Goal: Information Seeking & Learning: Learn about a topic

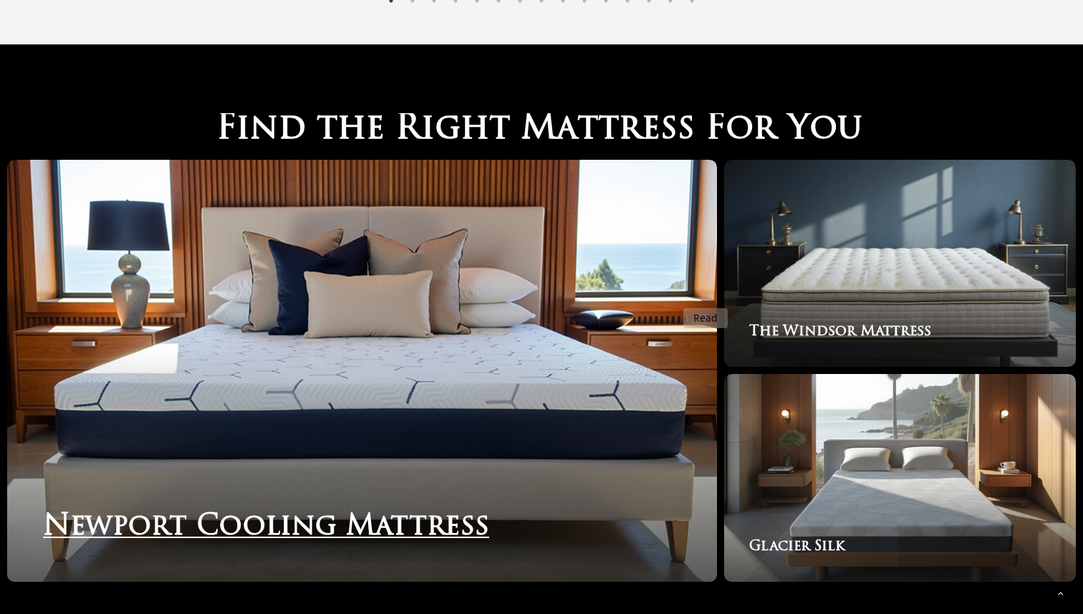
scroll to position [2293, 0]
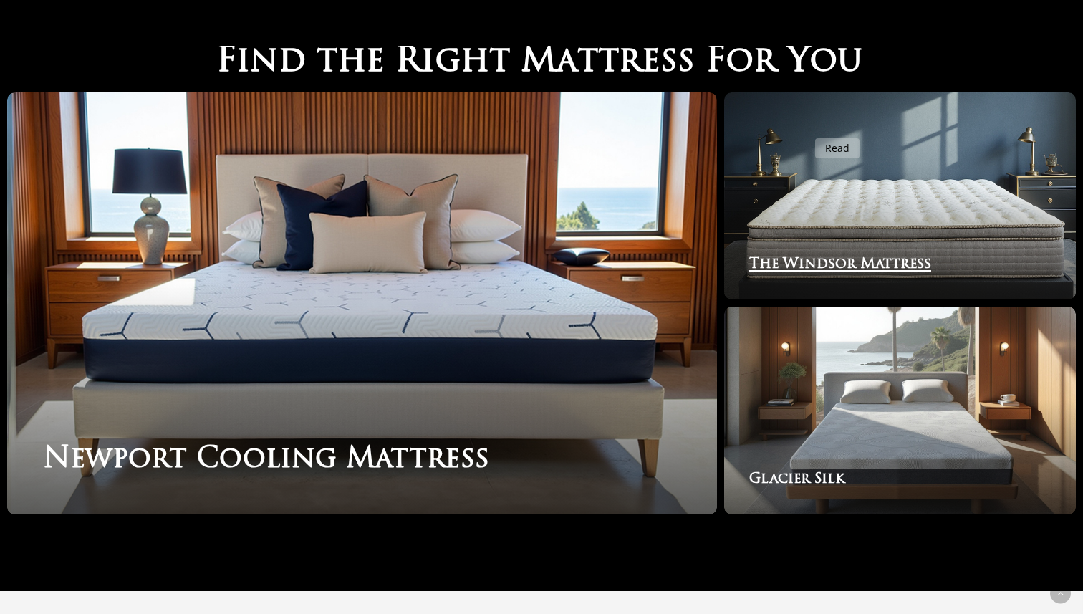
click at [806, 130] on link "The Windsor Mattress" at bounding box center [900, 196] width 352 height 208
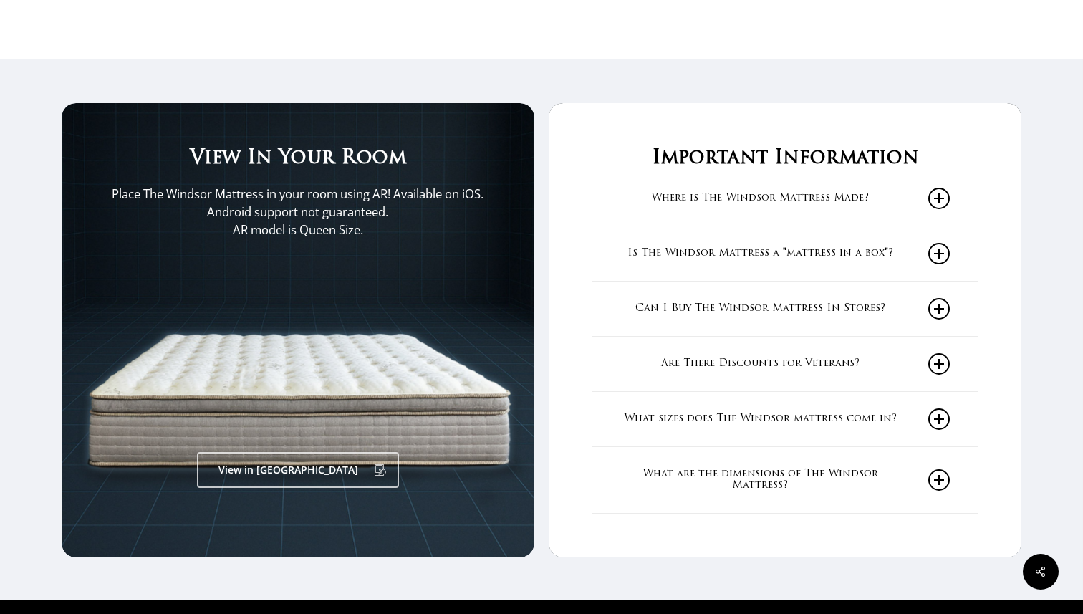
scroll to position [2307, 0]
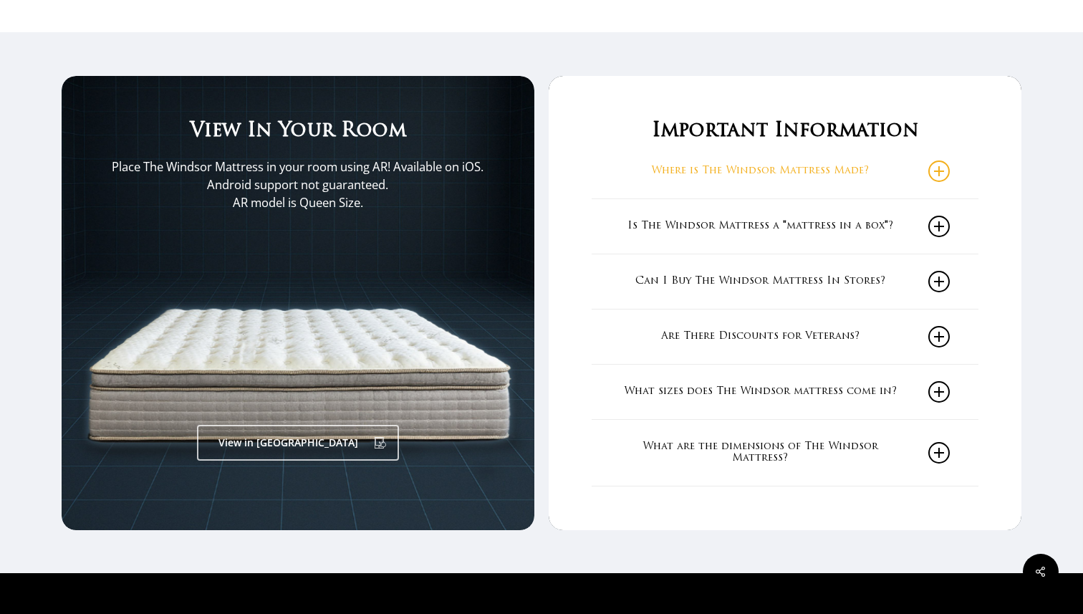
click at [617, 160] on div "Where is The Windsor Mattress Made? The Windsor Mattress is Assembled in the US…" at bounding box center [785, 171] width 386 height 55
click at [939, 173] on icon at bounding box center [938, 170] width 21 height 21
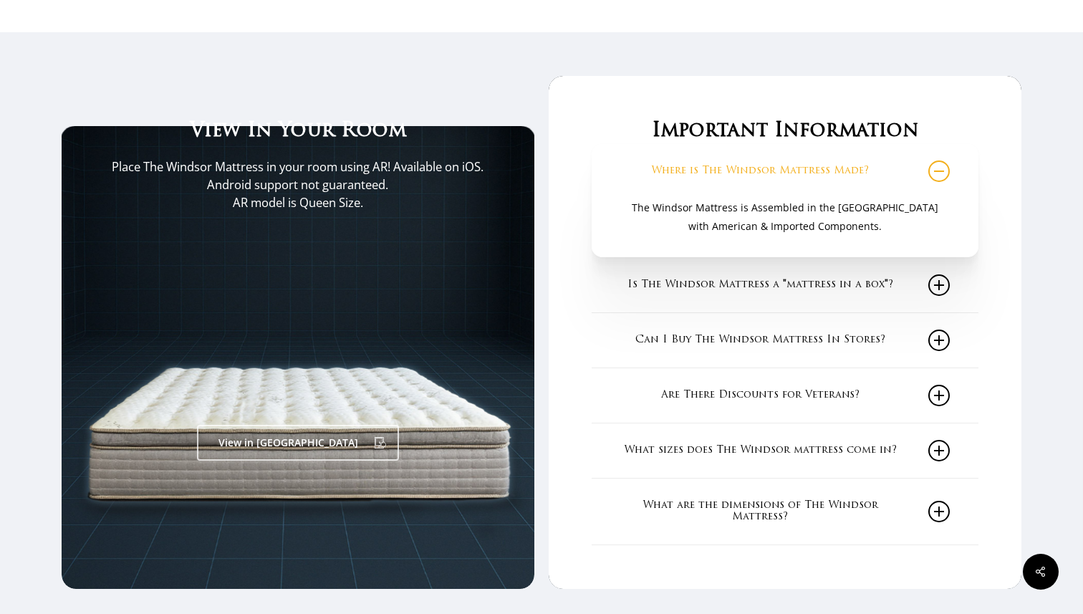
click at [935, 174] on icon at bounding box center [938, 170] width 21 height 21
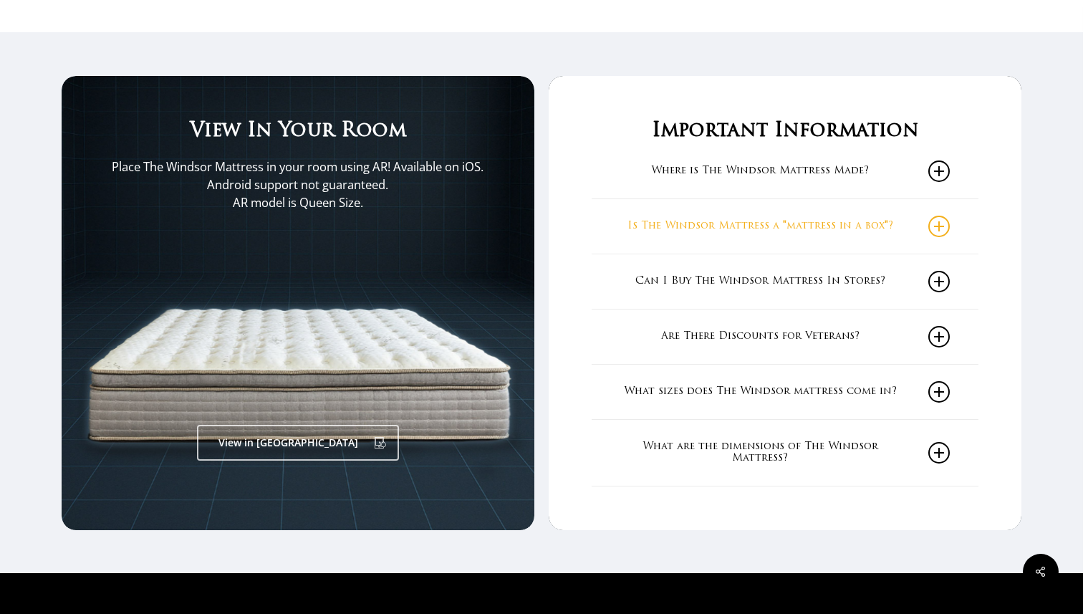
click at [935, 234] on icon at bounding box center [938, 226] width 21 height 21
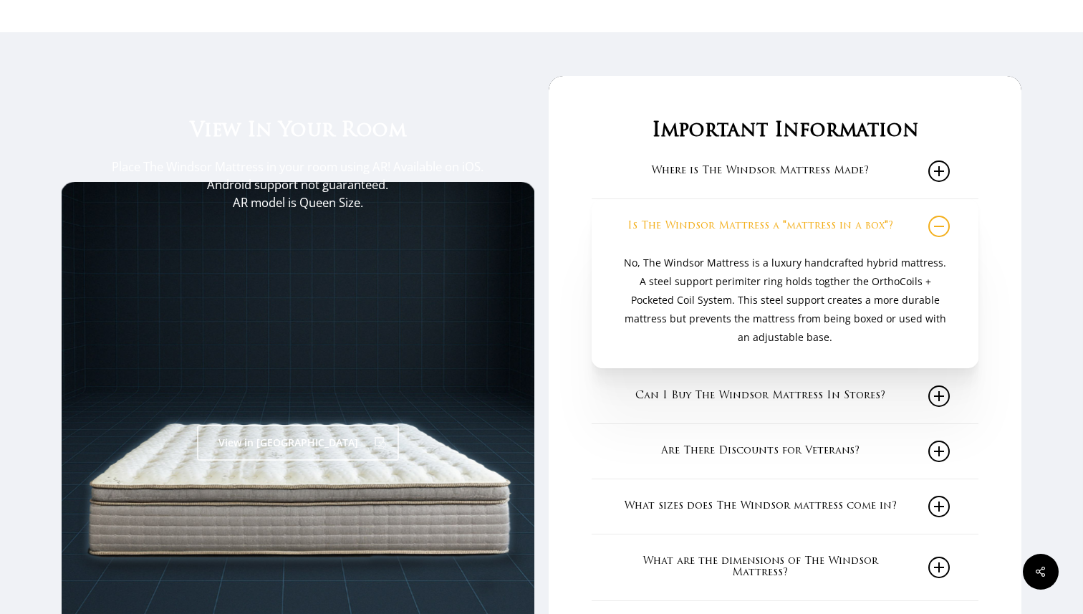
click at [935, 234] on icon at bounding box center [938, 226] width 21 height 21
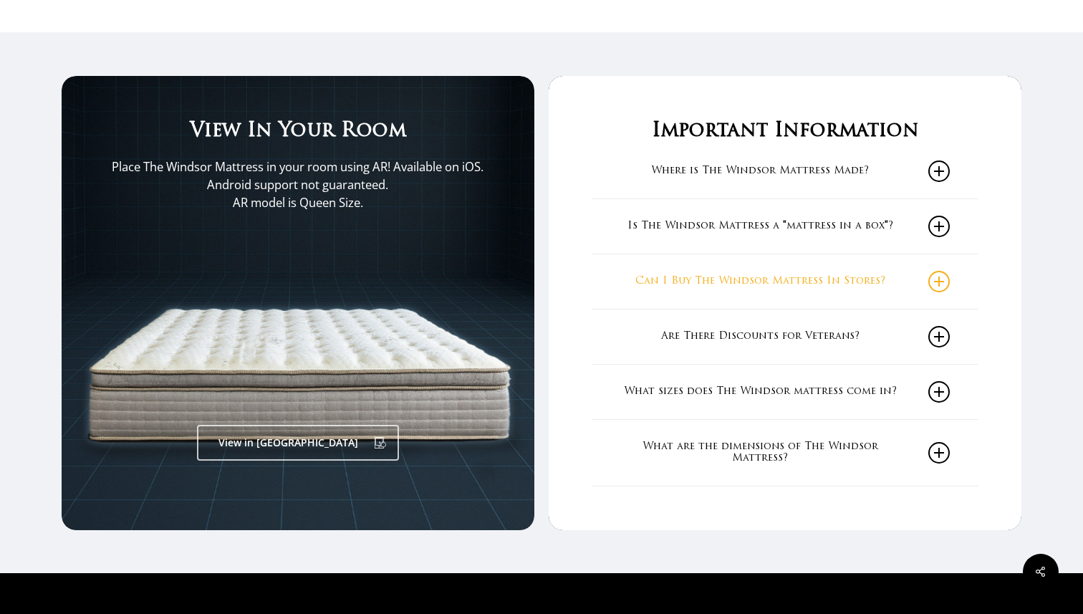
click at [934, 269] on link "Can I Buy The Windsor Mattress In Stores?" at bounding box center [784, 281] width 329 height 54
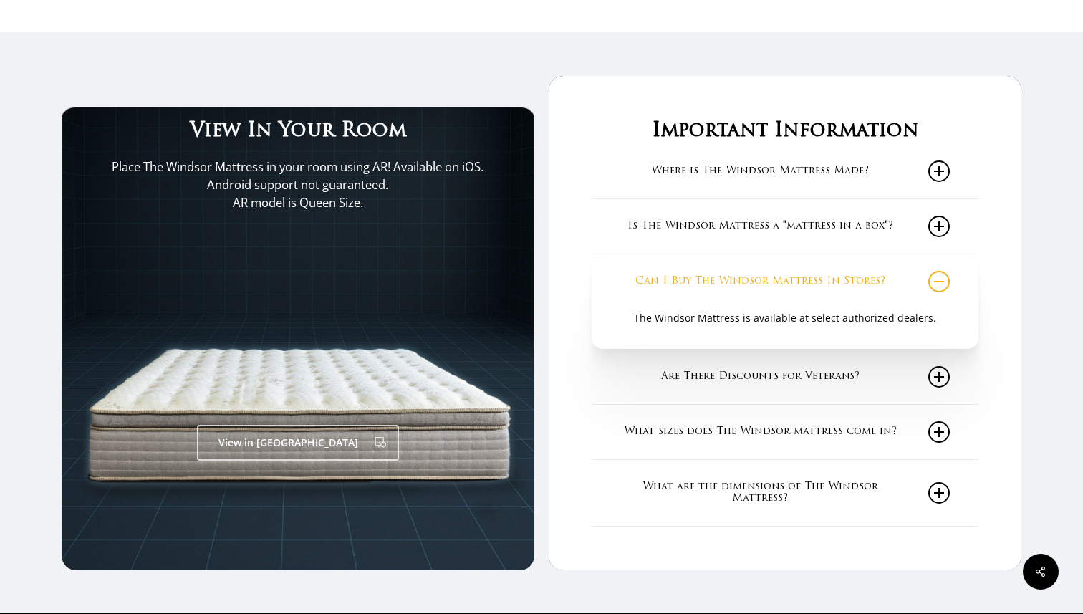
click at [934, 269] on link "Can I Buy The Windsor Mattress In Stores?" at bounding box center [784, 281] width 329 height 54
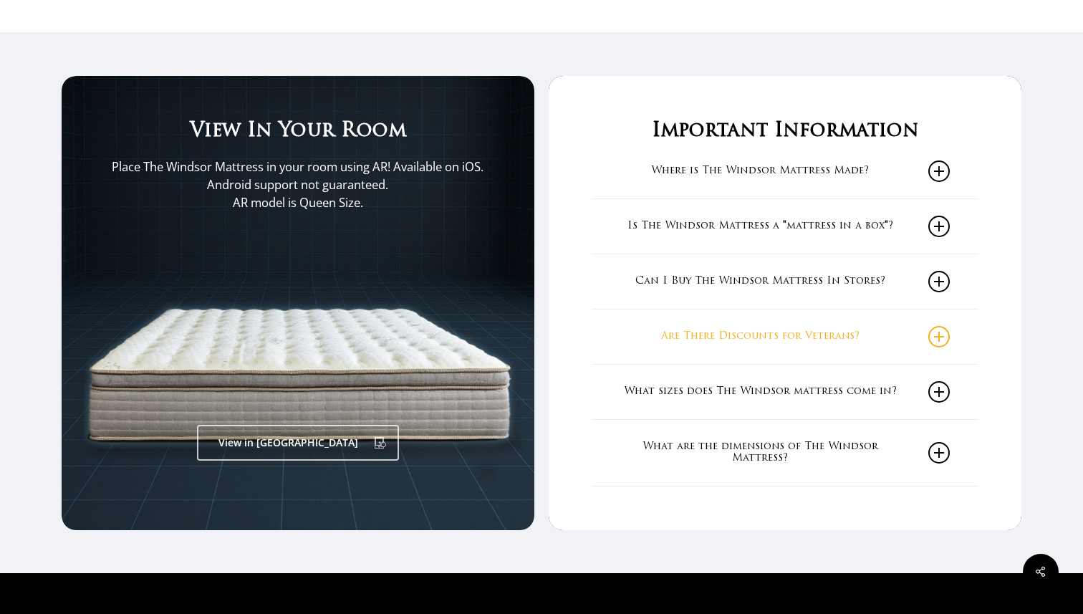
click at [939, 317] on link "Are There Discounts for Veterans?" at bounding box center [784, 336] width 329 height 54
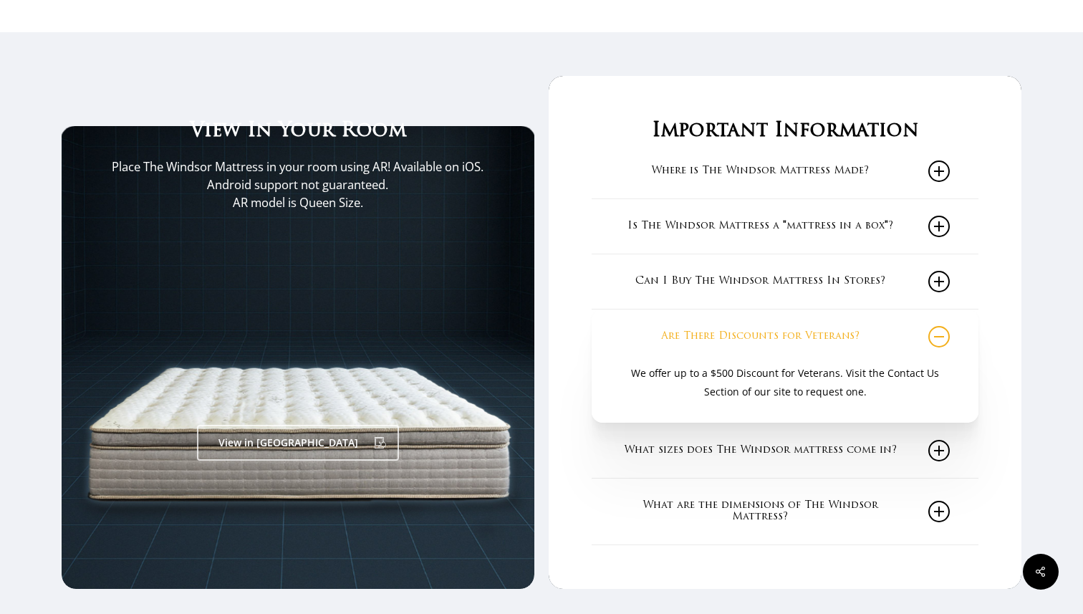
click at [939, 317] on link "Are There Discounts for Veterans?" at bounding box center [784, 336] width 329 height 54
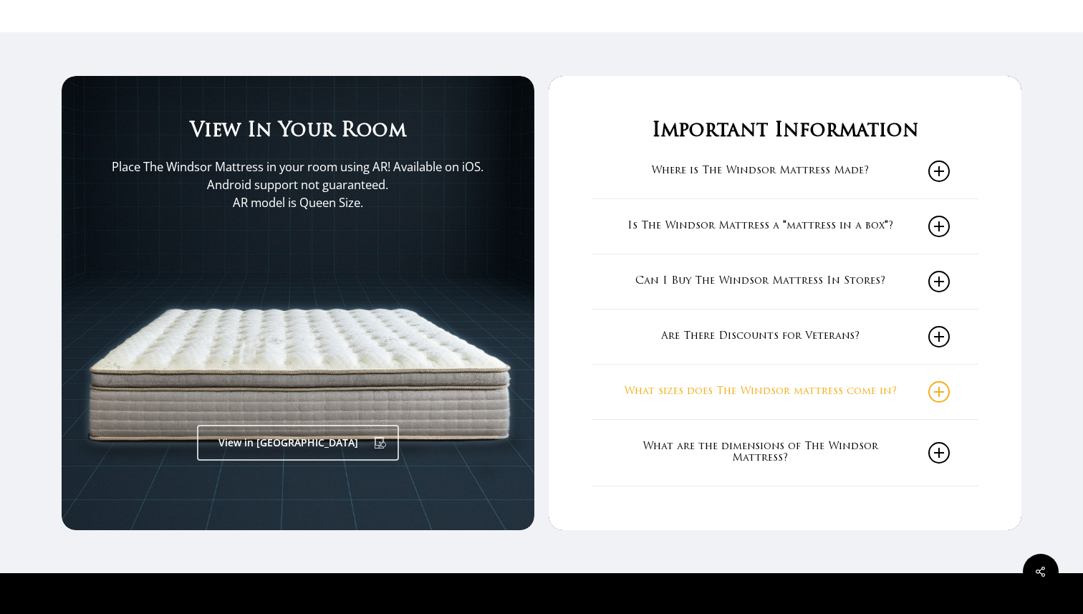
click at [934, 407] on link "What sizes does The Windsor mattress come in?" at bounding box center [784, 392] width 329 height 54
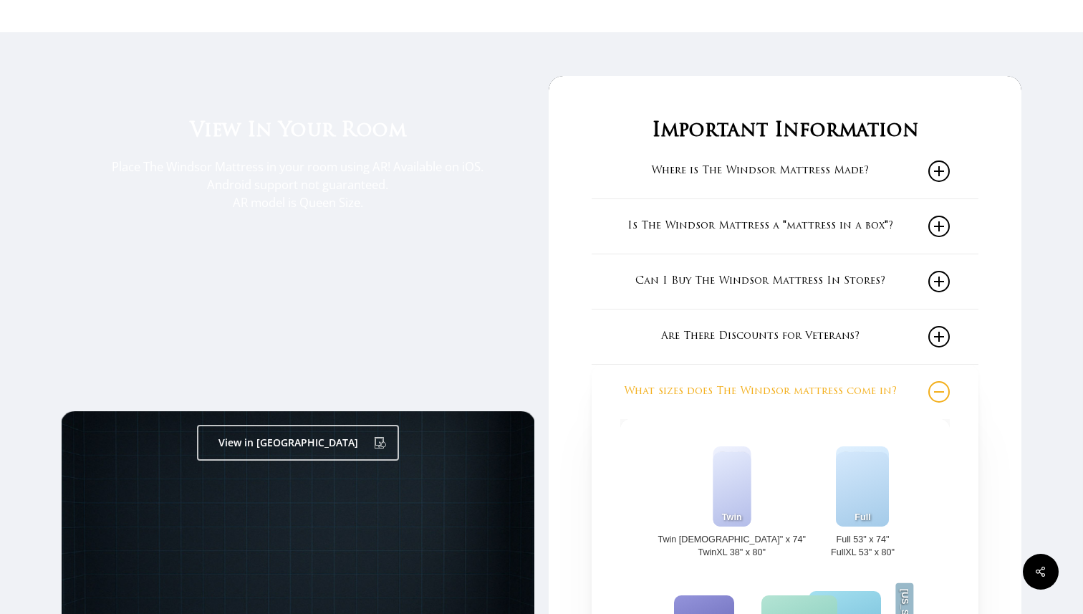
click at [934, 407] on link "What sizes does The Windsor mattress come in?" at bounding box center [784, 392] width 329 height 54
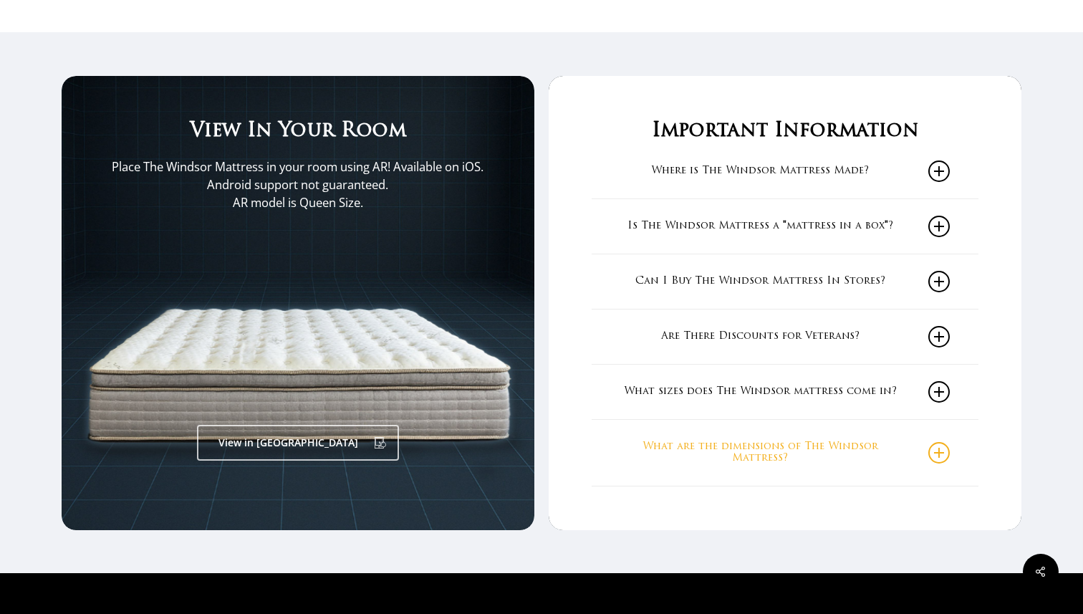
click at [928, 441] on link "What are the dimensions of The Windsor Mattress?" at bounding box center [784, 453] width 329 height 66
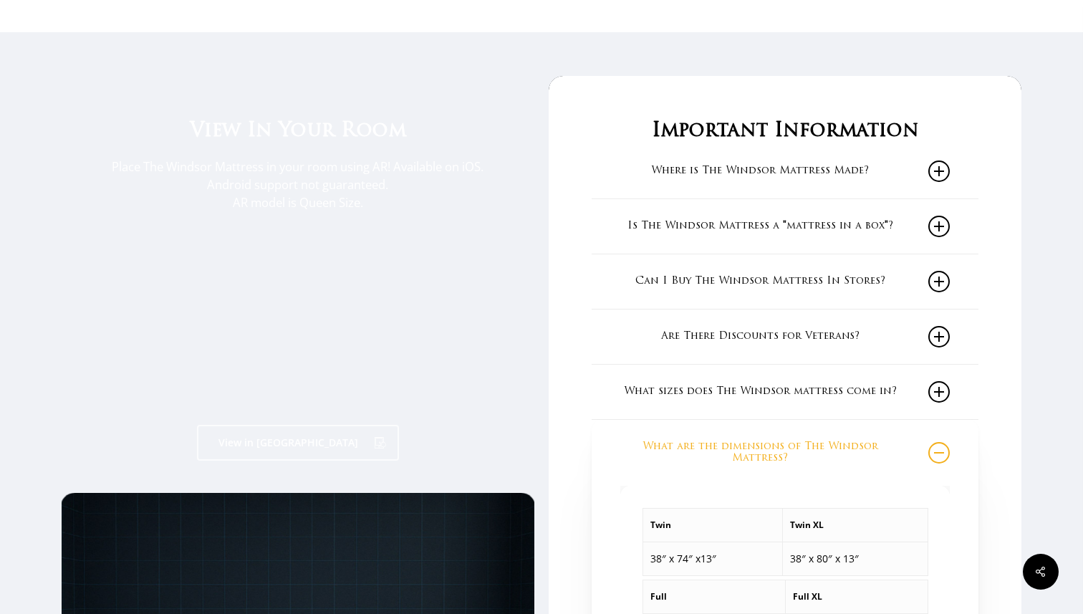
click at [928, 441] on link "What are the dimensions of The Windsor Mattress?" at bounding box center [784, 453] width 329 height 66
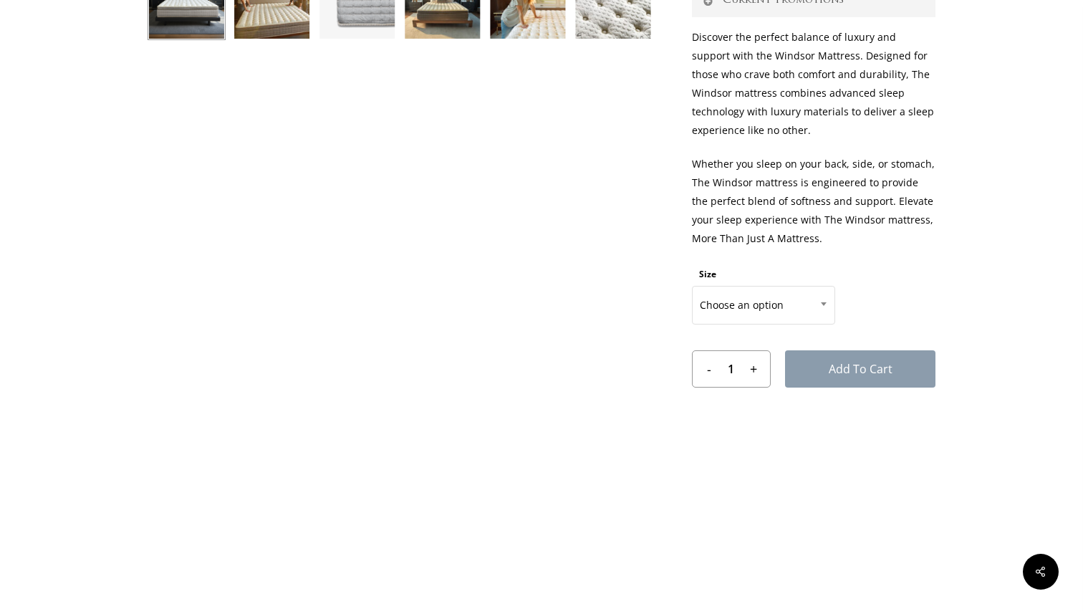
scroll to position [0, 0]
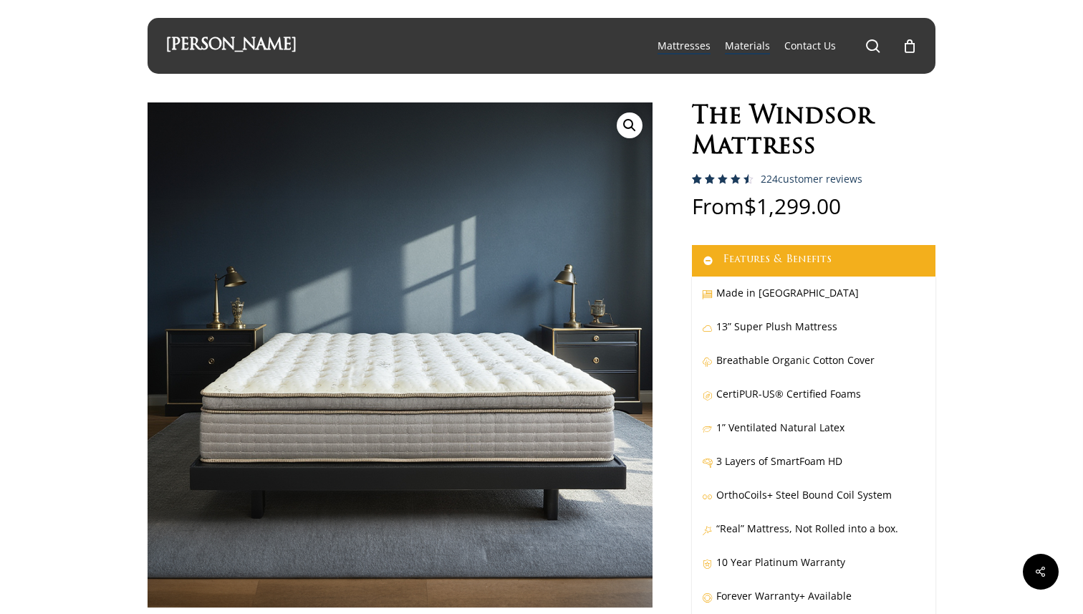
click at [747, 42] on span "Materials" at bounding box center [747, 46] width 45 height 14
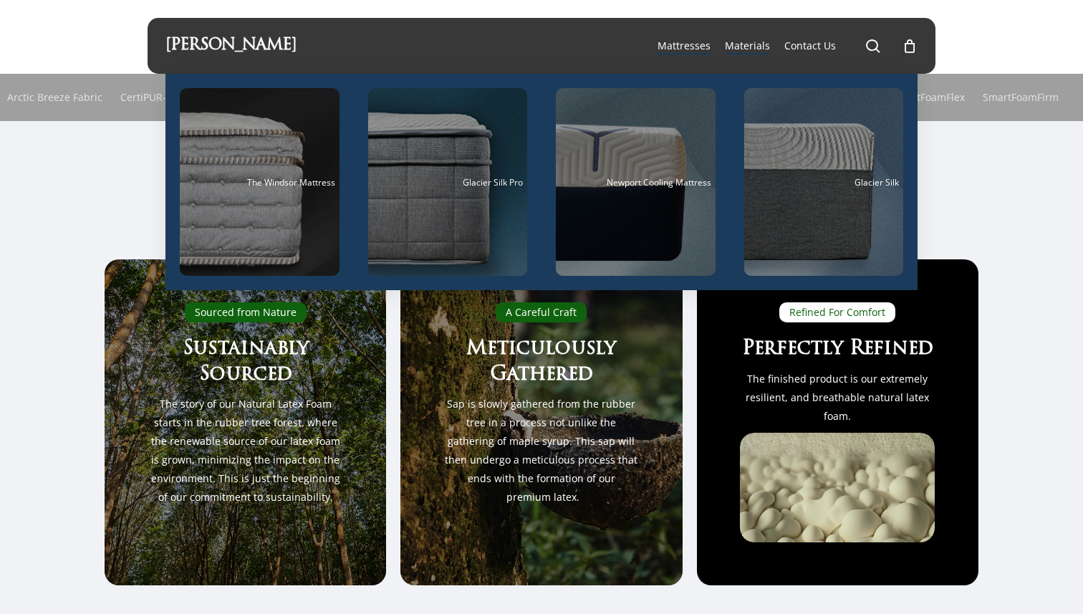
click at [687, 37] on li "Mattresses The Windsor Mattress Glacier Silk Pro Newport Cooling Mattress Glaci…" at bounding box center [683, 46] width 67 height 56
click at [703, 41] on span "Mattresses" at bounding box center [683, 46] width 53 height 14
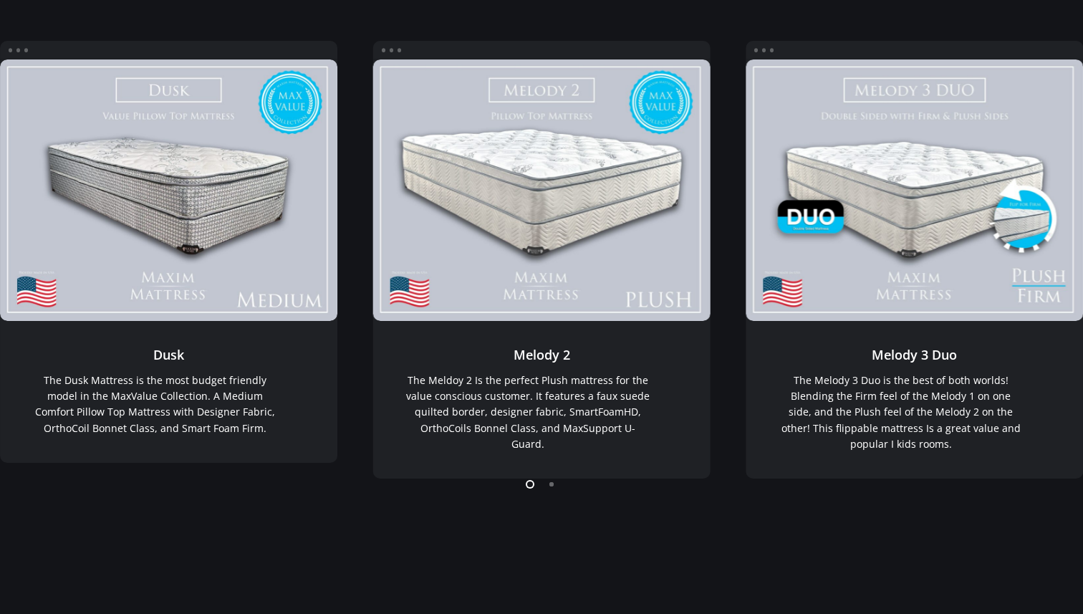
scroll to position [262, 0]
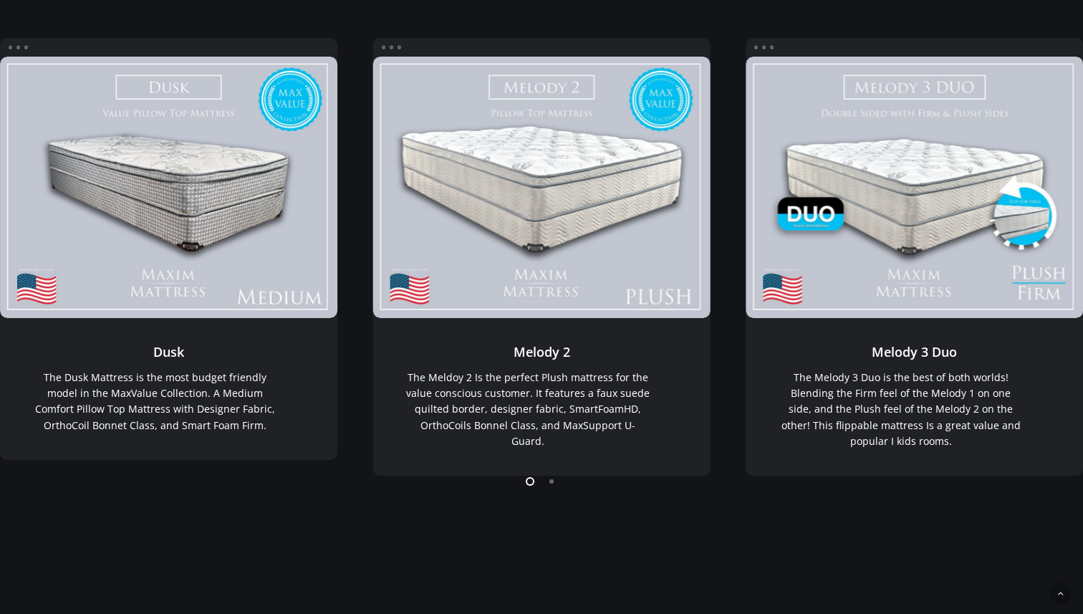
click at [554, 482] on li "Page dot 2" at bounding box center [551, 480] width 21 height 21
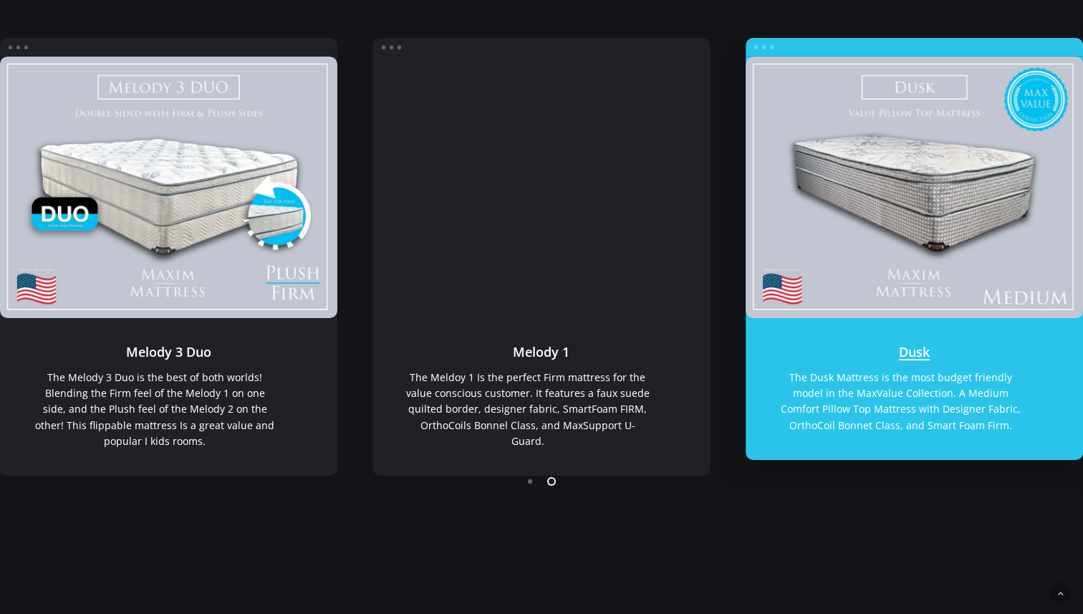
scroll to position [0, 0]
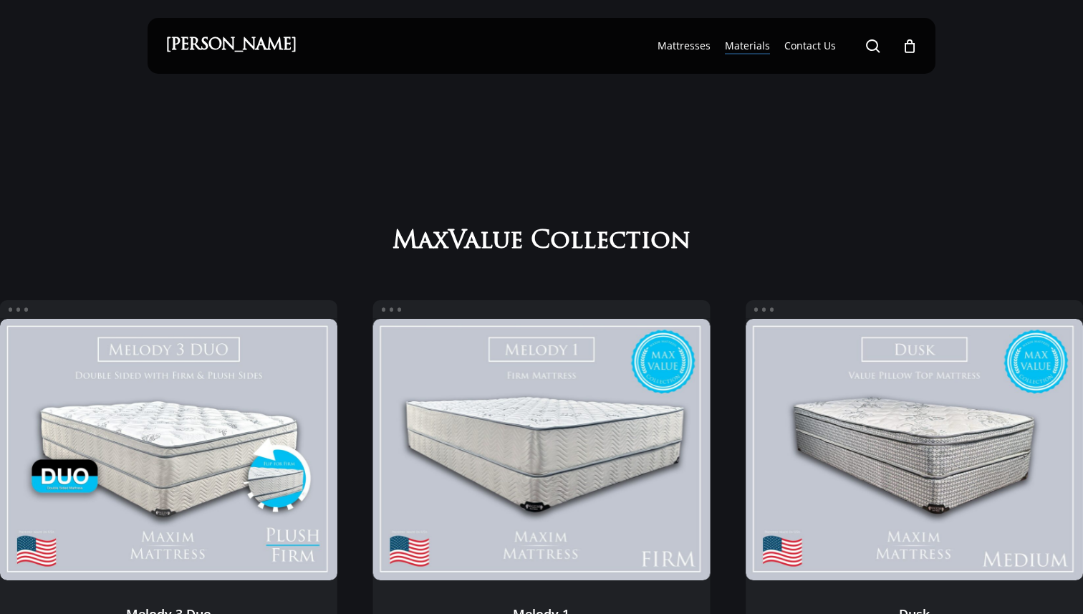
click at [745, 49] on span "Materials" at bounding box center [747, 46] width 45 height 14
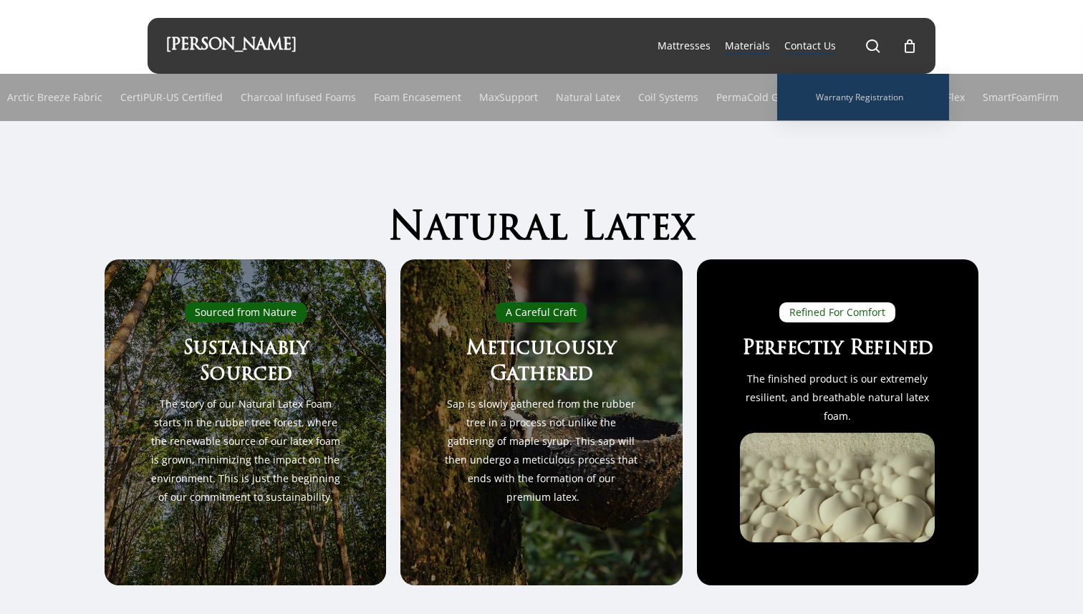
click at [803, 44] on span "Contact Us" at bounding box center [810, 46] width 52 height 14
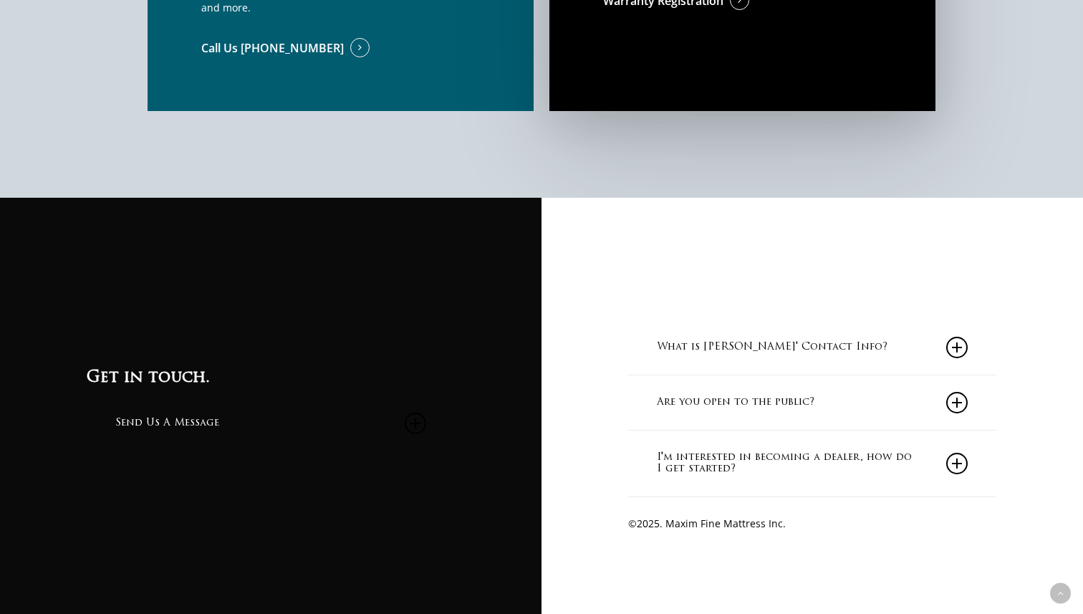
scroll to position [1327, 0]
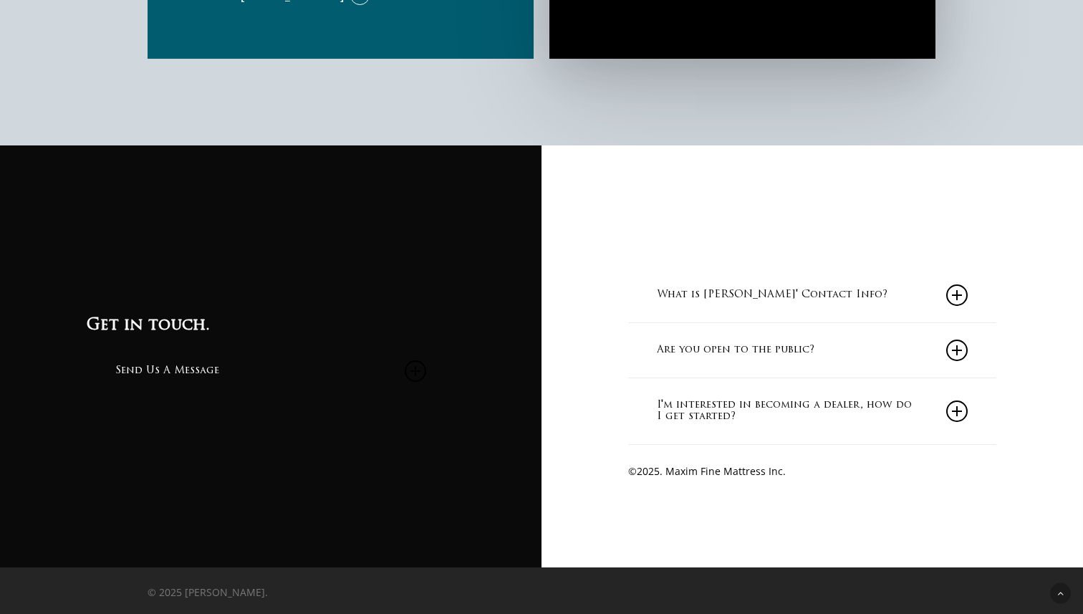
click at [678, 281] on link "What is [PERSON_NAME]' Contact Info?" at bounding box center [812, 295] width 311 height 54
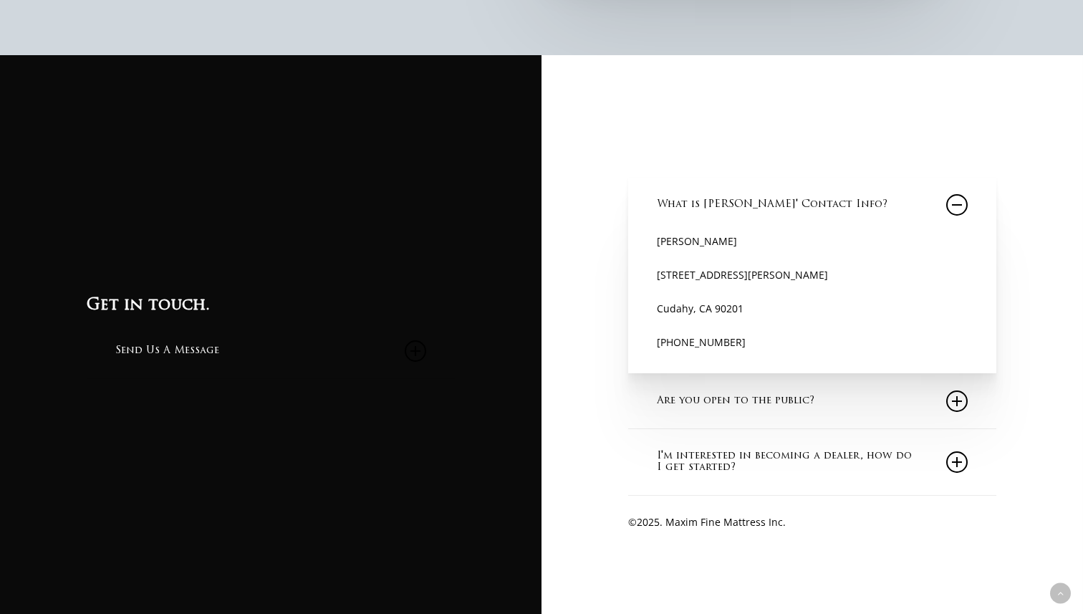
scroll to position [1468, 0]
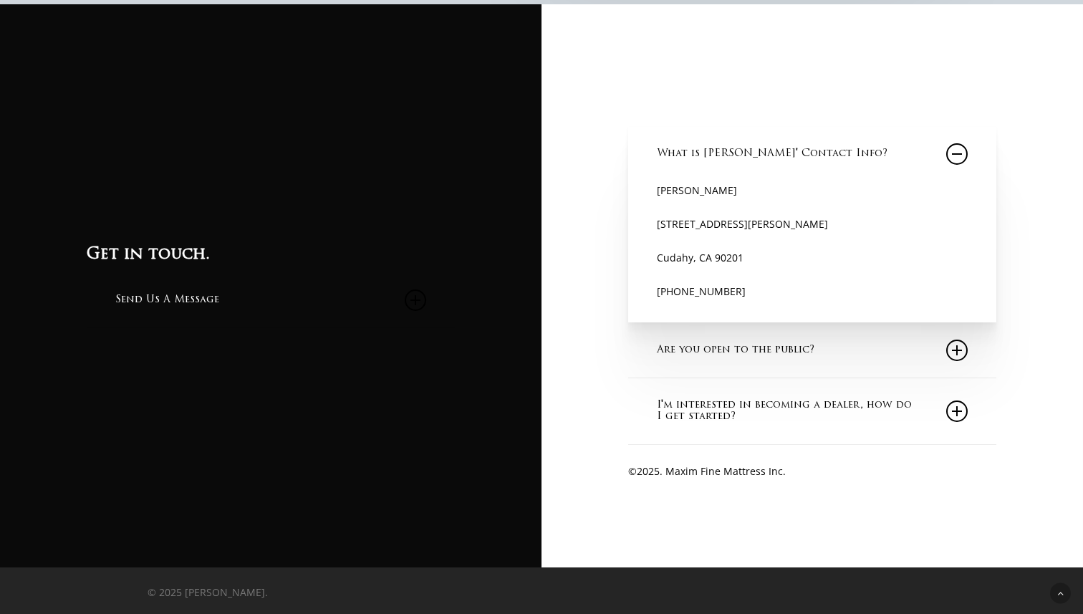
click at [722, 349] on link "Are you open to the public?" at bounding box center [812, 350] width 311 height 54
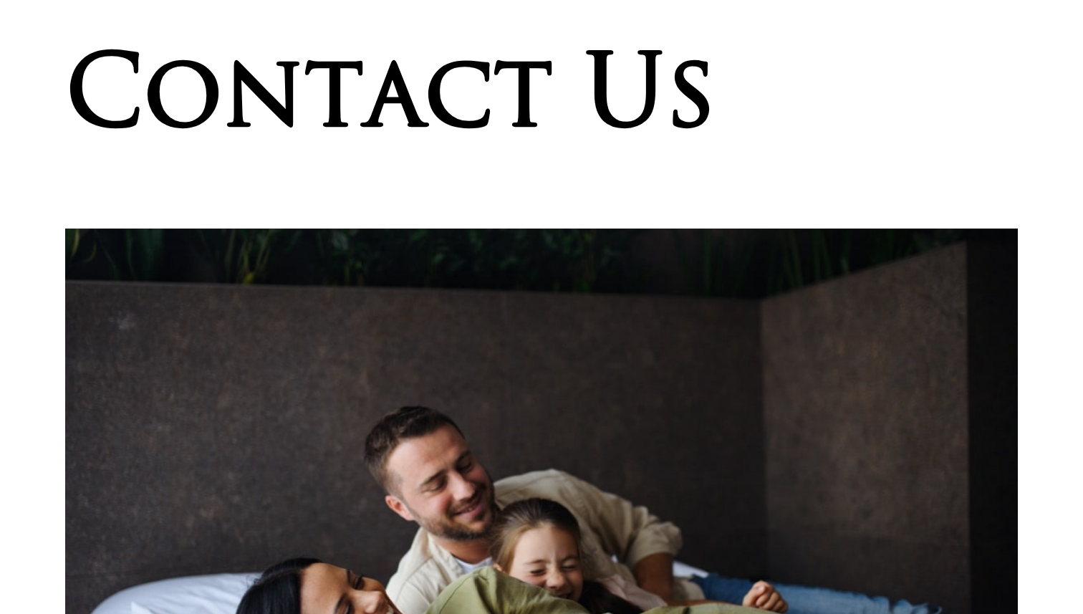
scroll to position [0, 0]
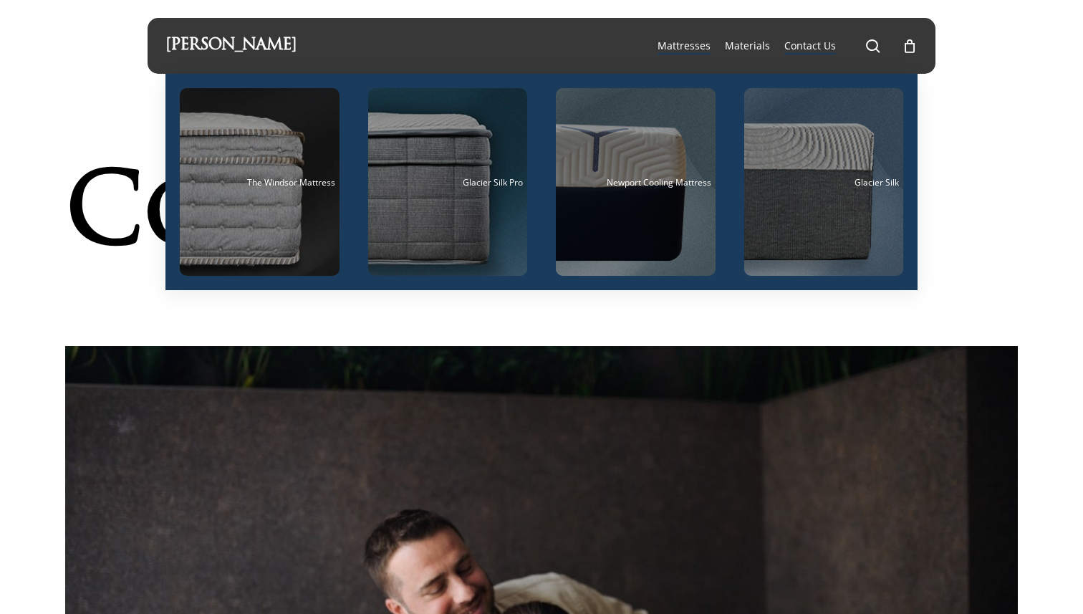
click at [232, 45] on link "[PERSON_NAME]" at bounding box center [230, 46] width 131 height 16
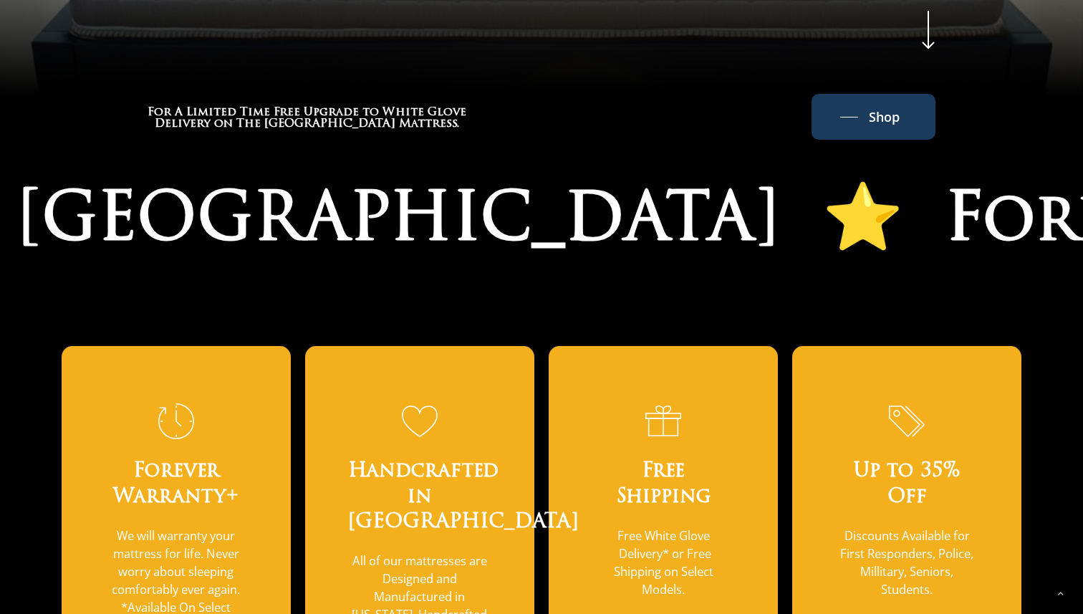
scroll to position [851, 0]
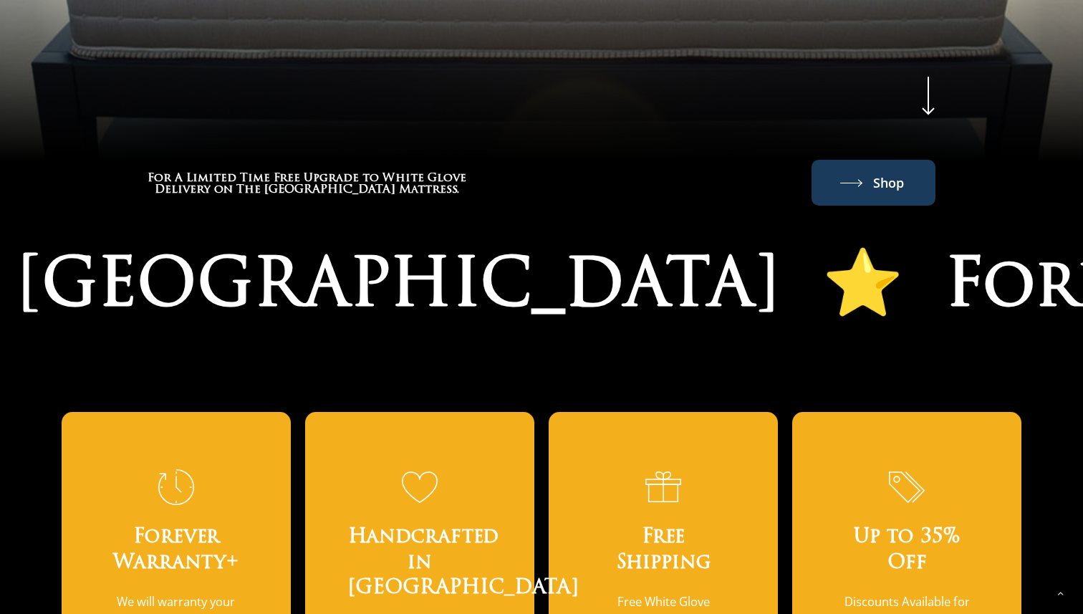
click at [892, 171] on span "Shop" at bounding box center [888, 182] width 31 height 23
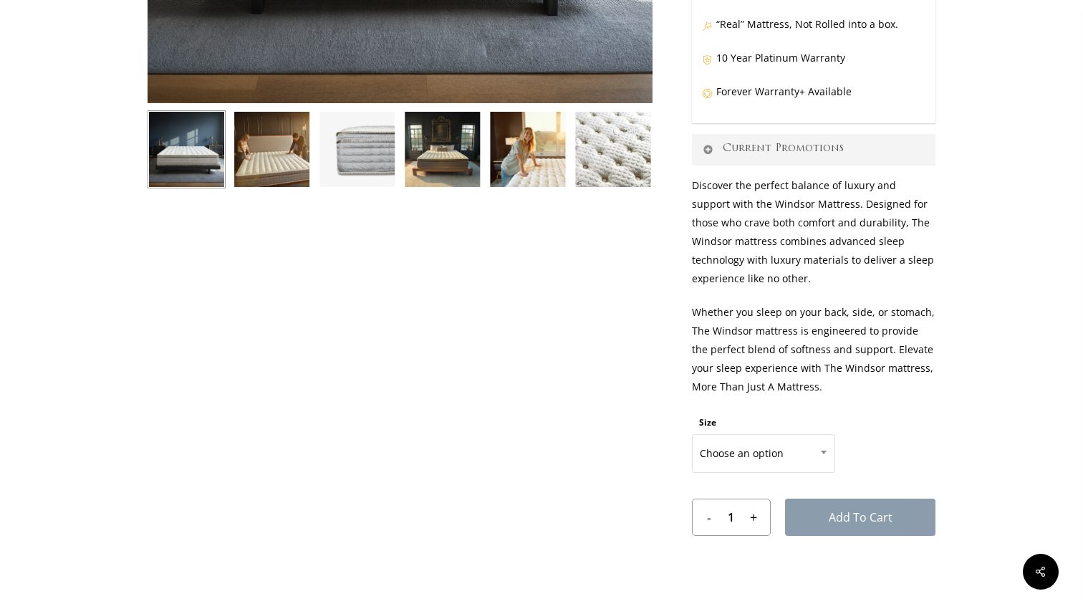
scroll to position [501, 0]
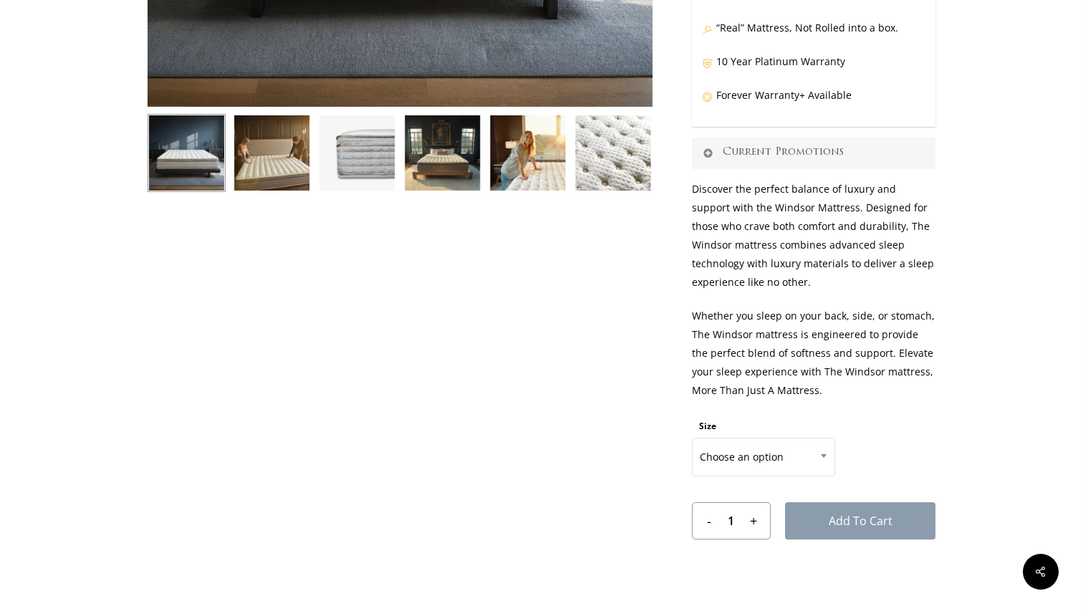
click at [712, 159] on link "Current Promotions" at bounding box center [813, 153] width 243 height 32
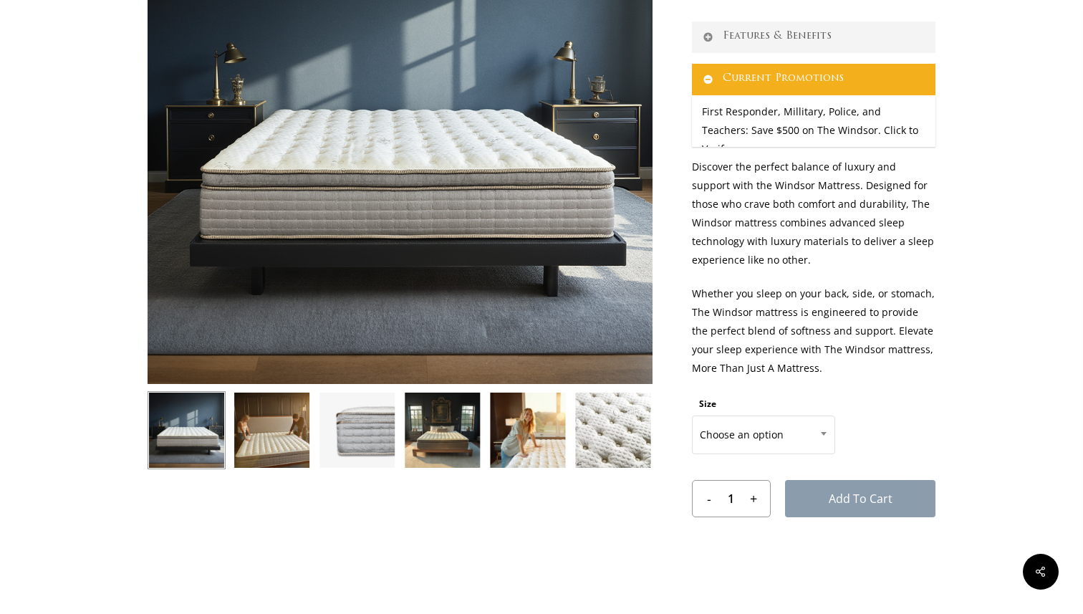
scroll to position [364, 0]
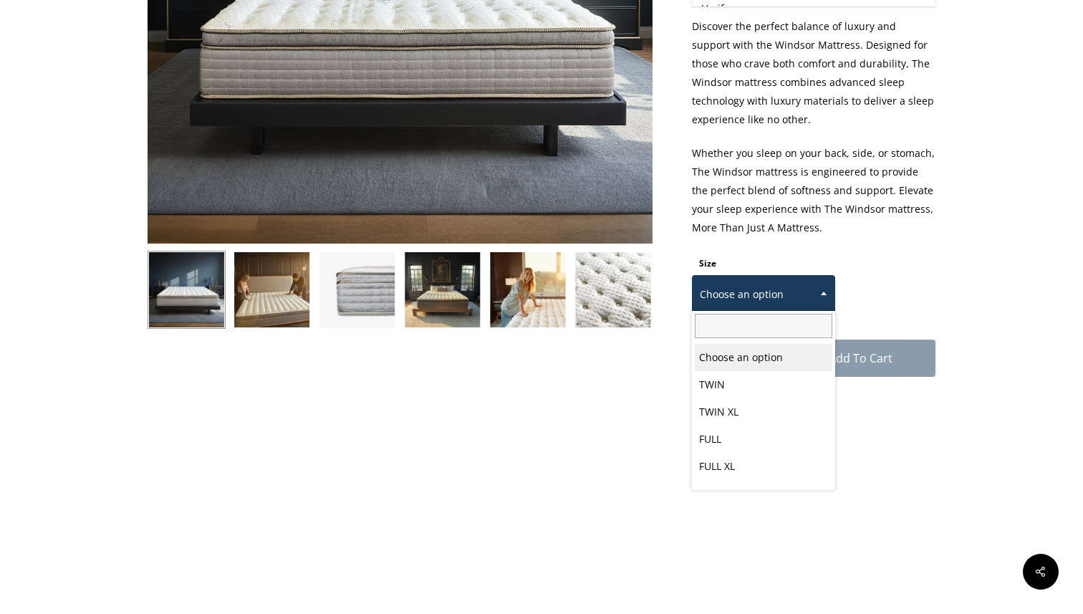
click at [752, 295] on span "Choose an option" at bounding box center [763, 294] width 142 height 30
click at [753, 233] on p "Whether you sleep on your back, side, or stomach, The Windsor mattress is engin…" at bounding box center [813, 198] width 243 height 108
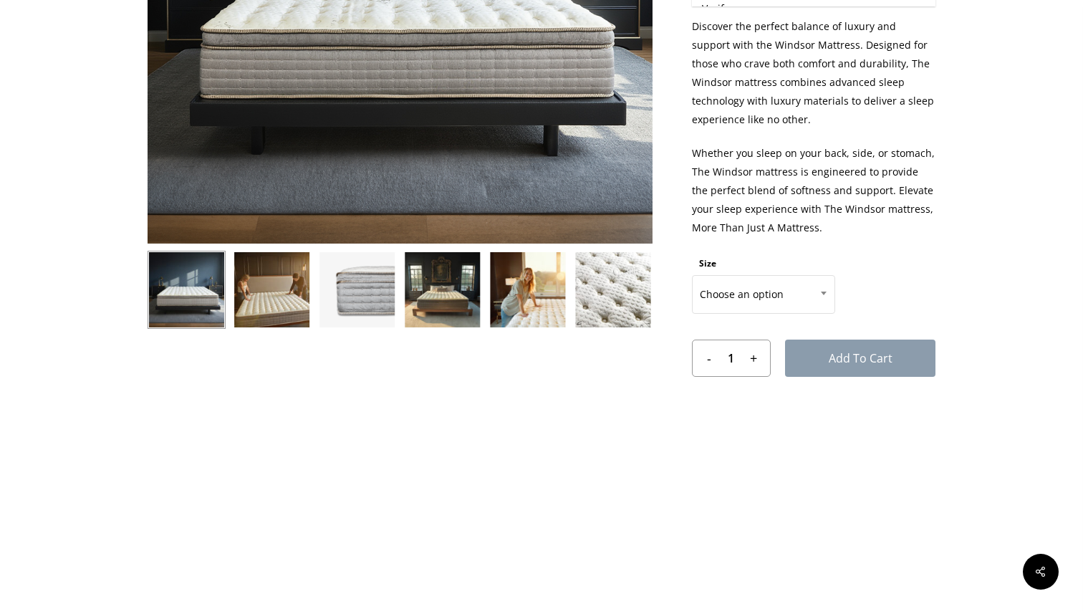
scroll to position [0, 0]
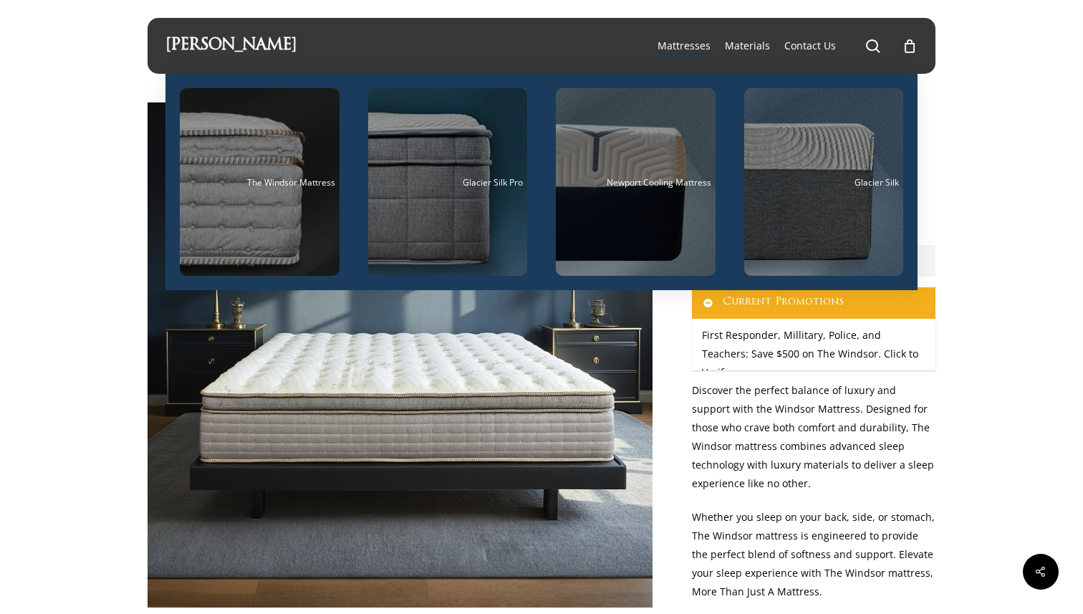
click at [264, 38] on link "[PERSON_NAME]" at bounding box center [230, 46] width 131 height 16
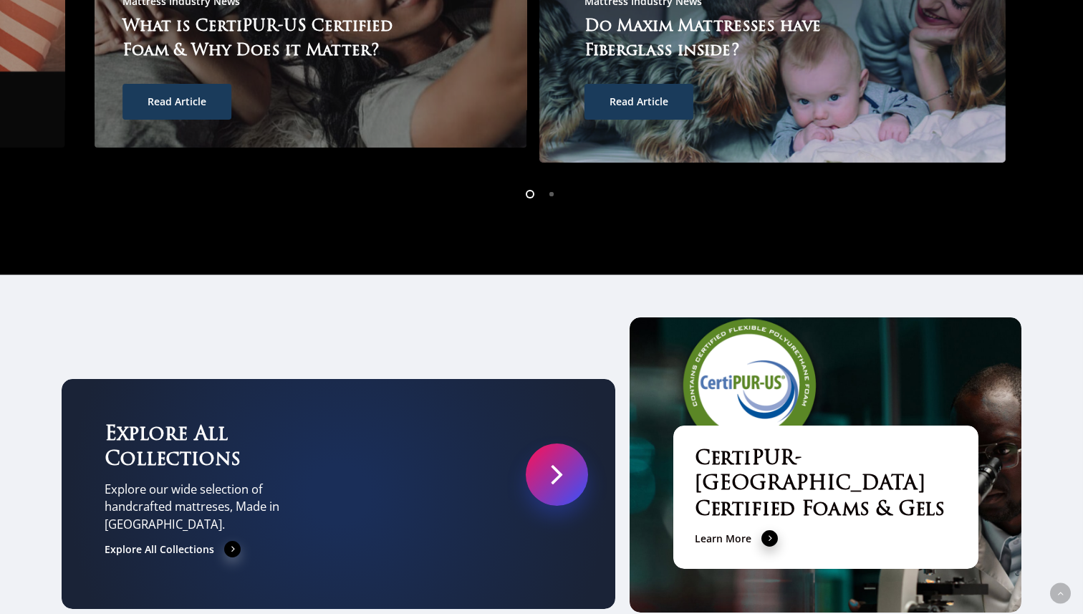
scroll to position [4249, 0]
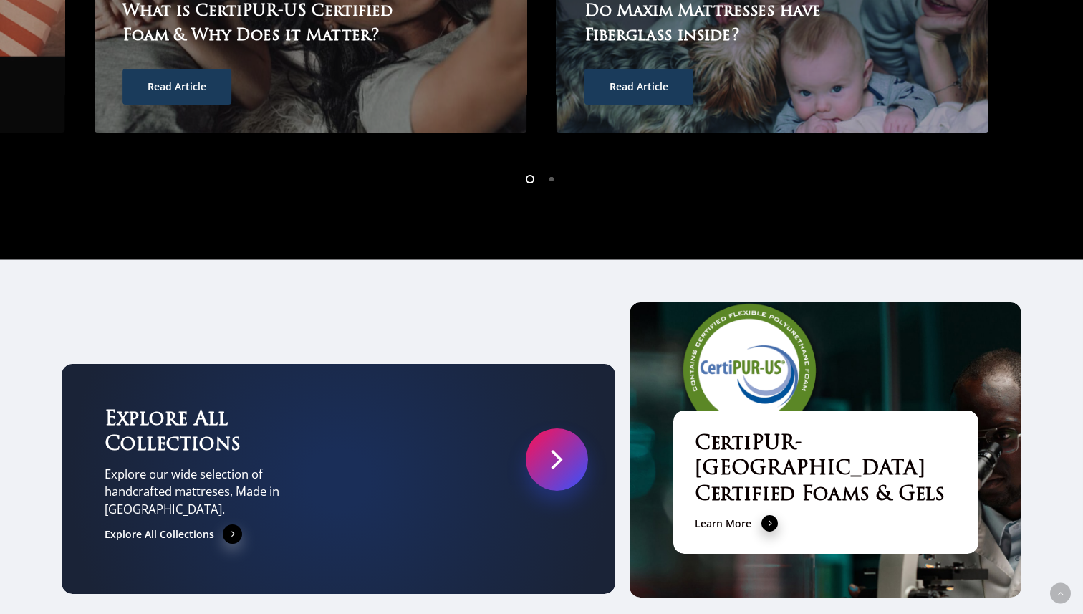
click at [201, 526] on link "Explore All Collections" at bounding box center [173, 534] width 137 height 17
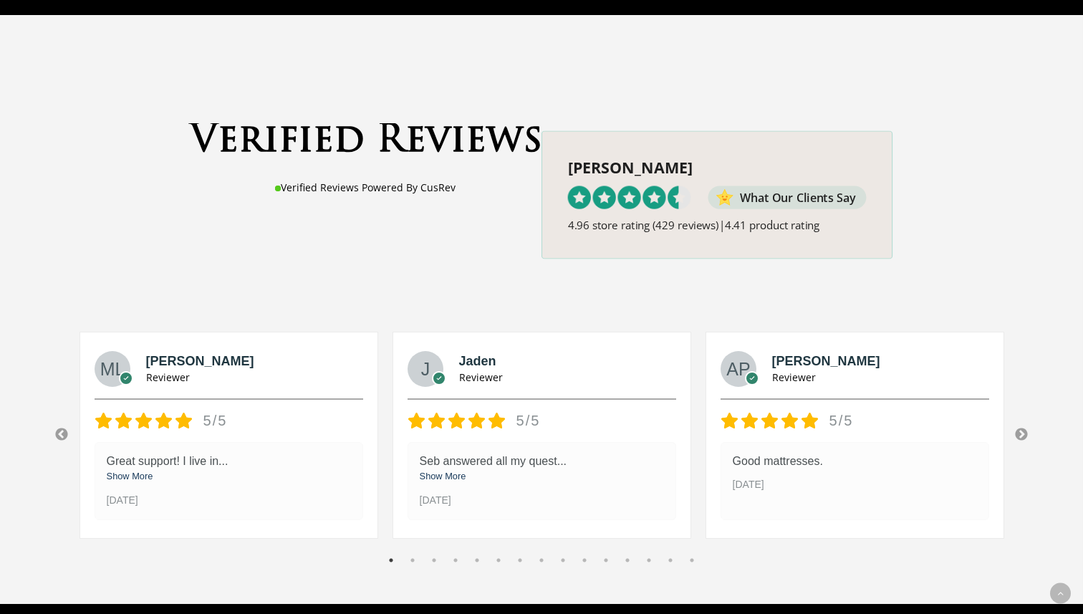
scroll to position [1757, 0]
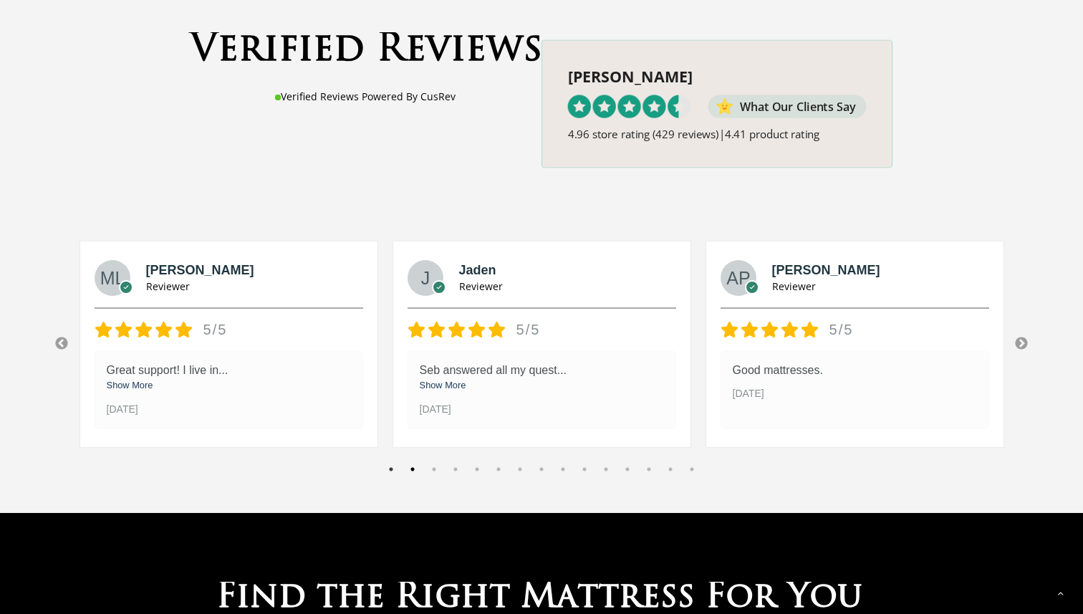
click at [411, 462] on button "2" at bounding box center [412, 469] width 14 height 14
click at [428, 462] on button "3" at bounding box center [434, 469] width 14 height 14
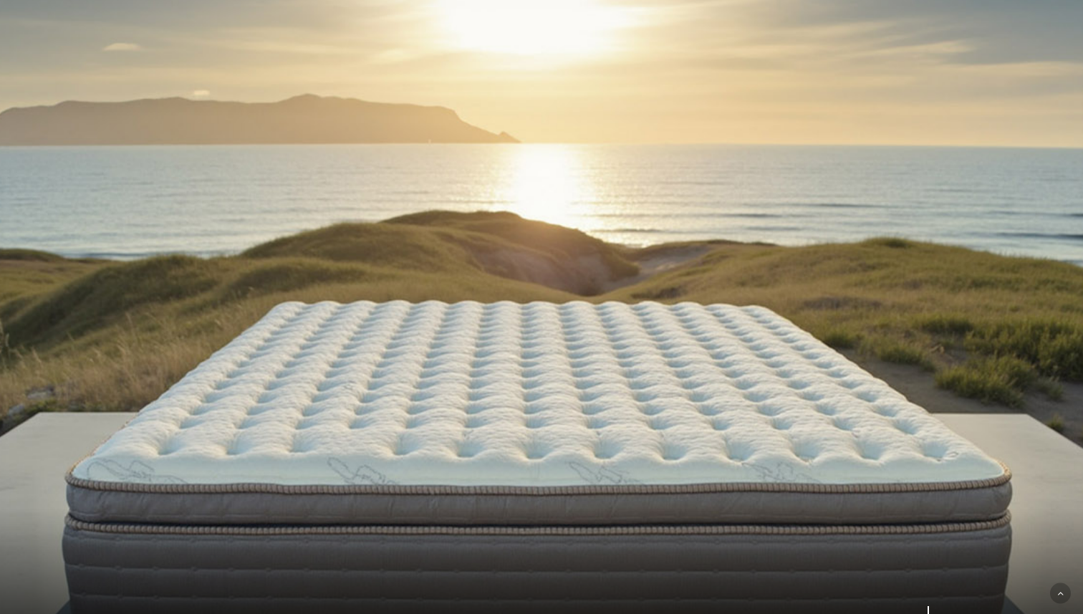
scroll to position [0, 0]
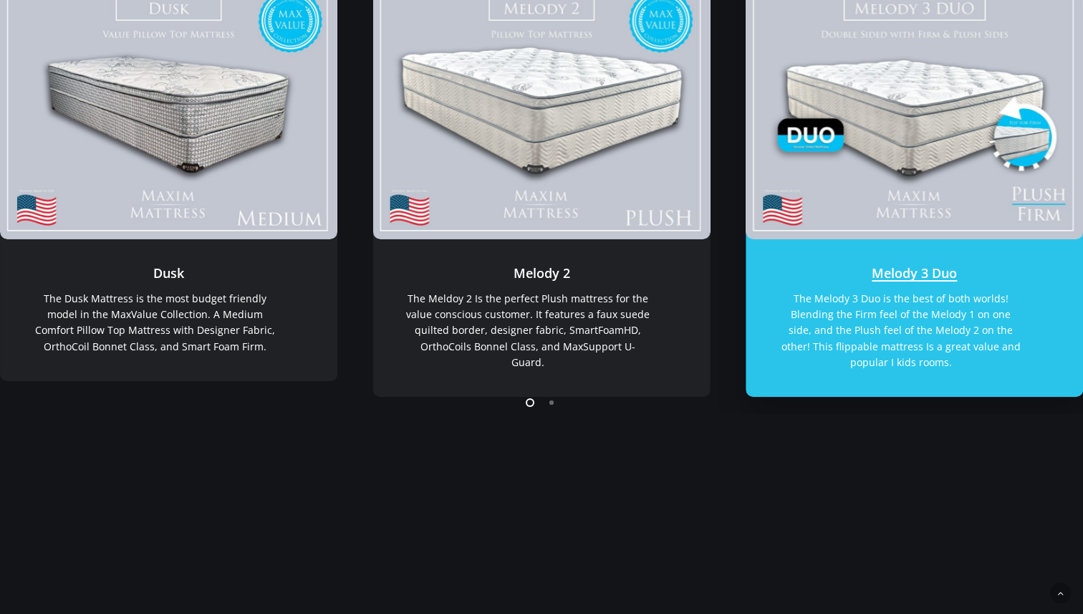
scroll to position [355, 0]
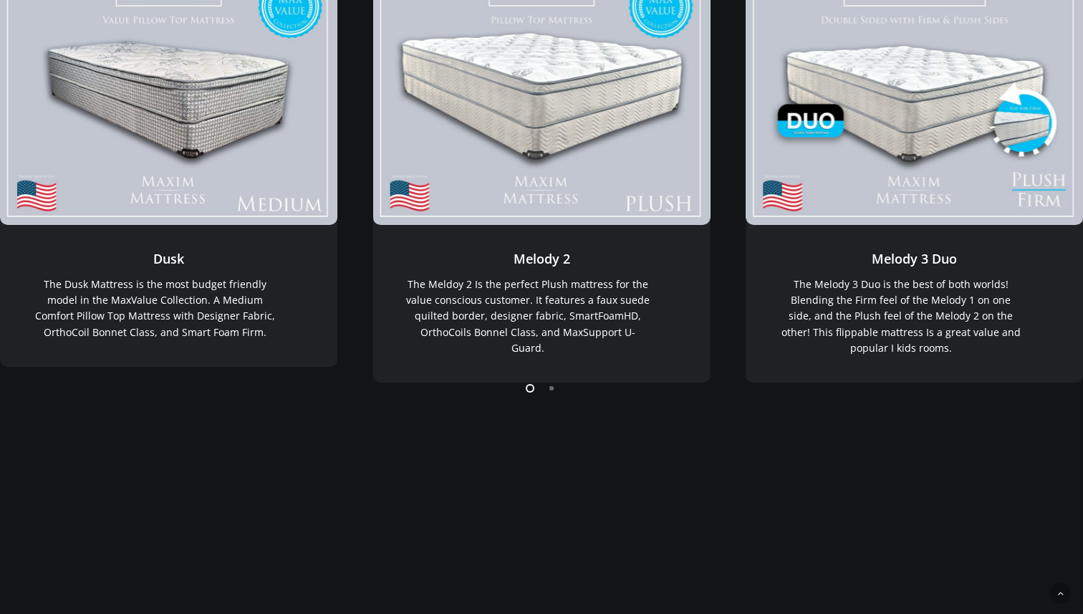
click at [549, 388] on li "Page dot 2" at bounding box center [551, 387] width 21 height 21
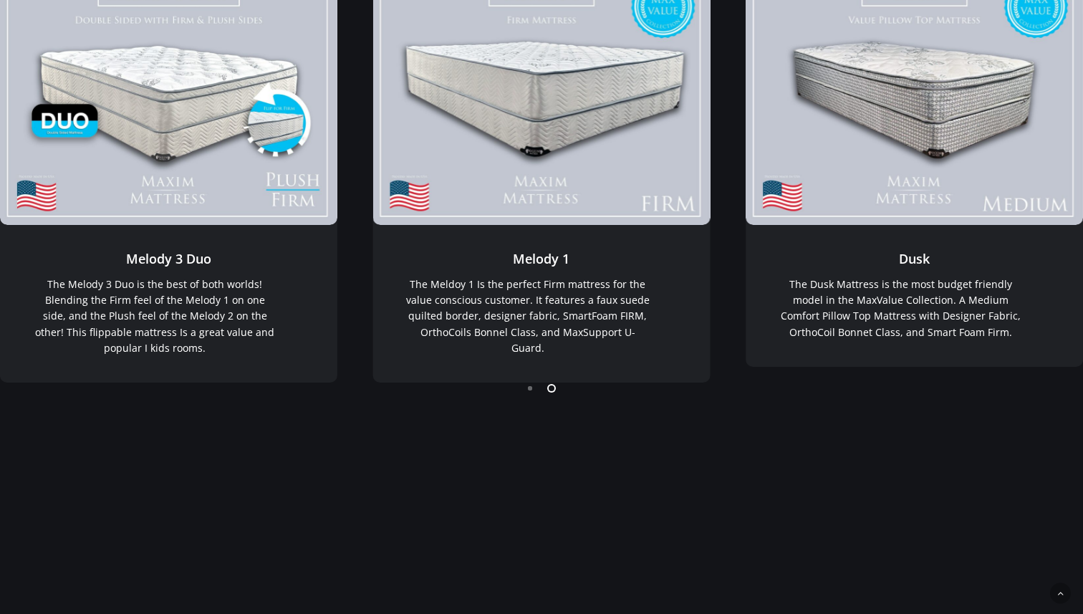
click at [531, 390] on li "Page dot 1" at bounding box center [530, 387] width 21 height 21
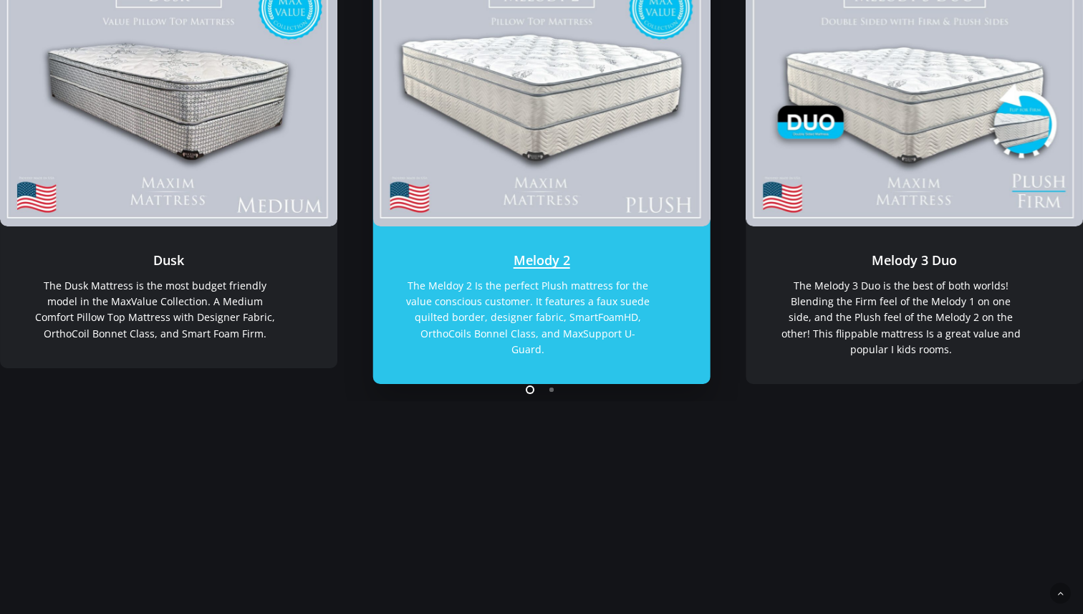
scroll to position [335, 0]
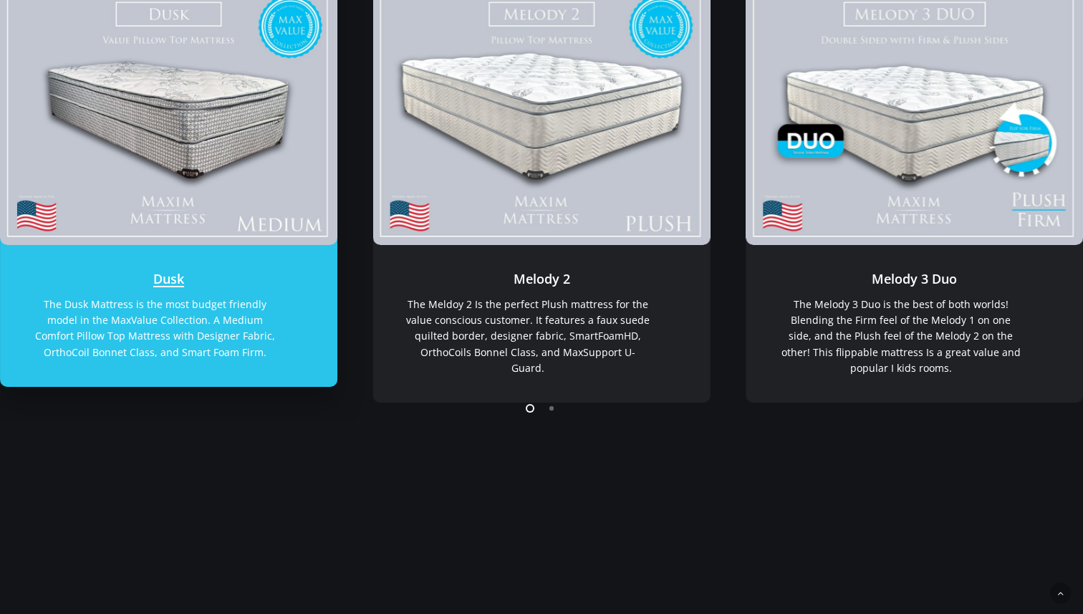
click at [243, 221] on link "Dusk" at bounding box center [168, 114] width 337 height 261
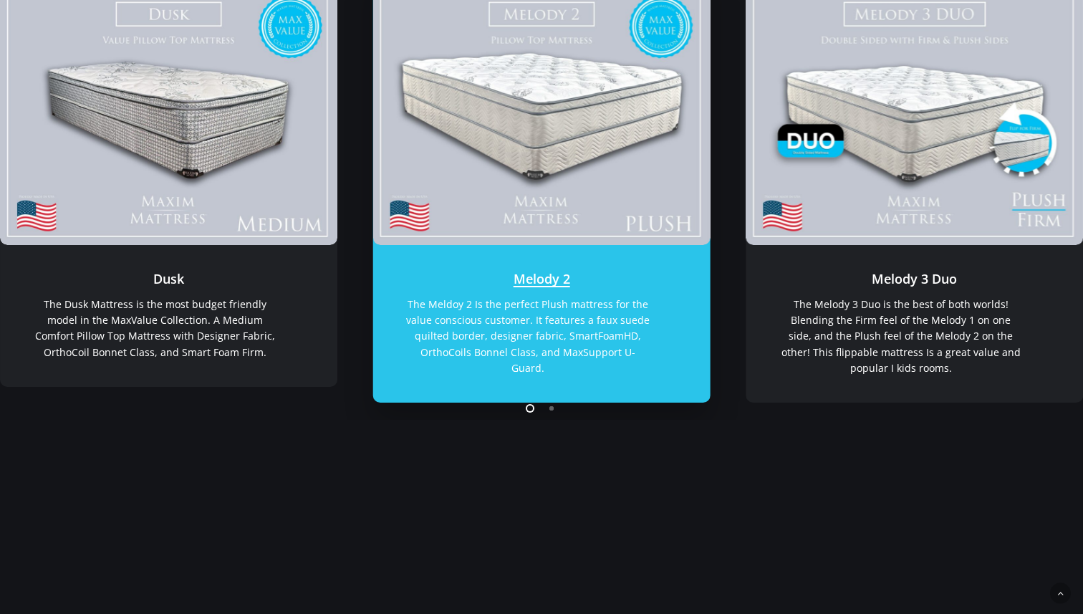
click at [509, 212] on link "Melody 2" at bounding box center [541, 114] width 337 height 261
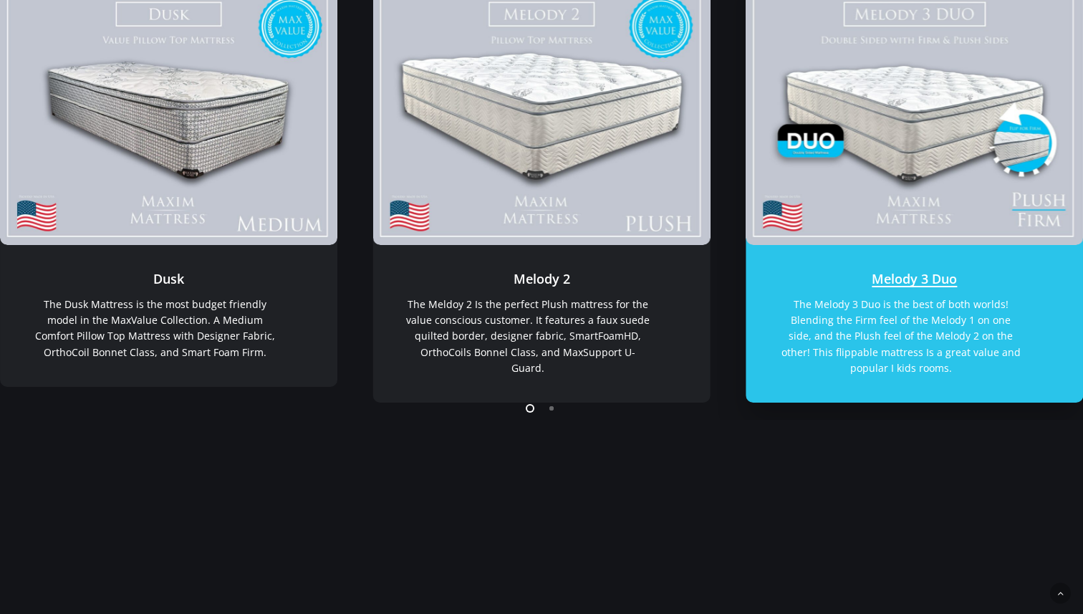
scroll to position [365, 0]
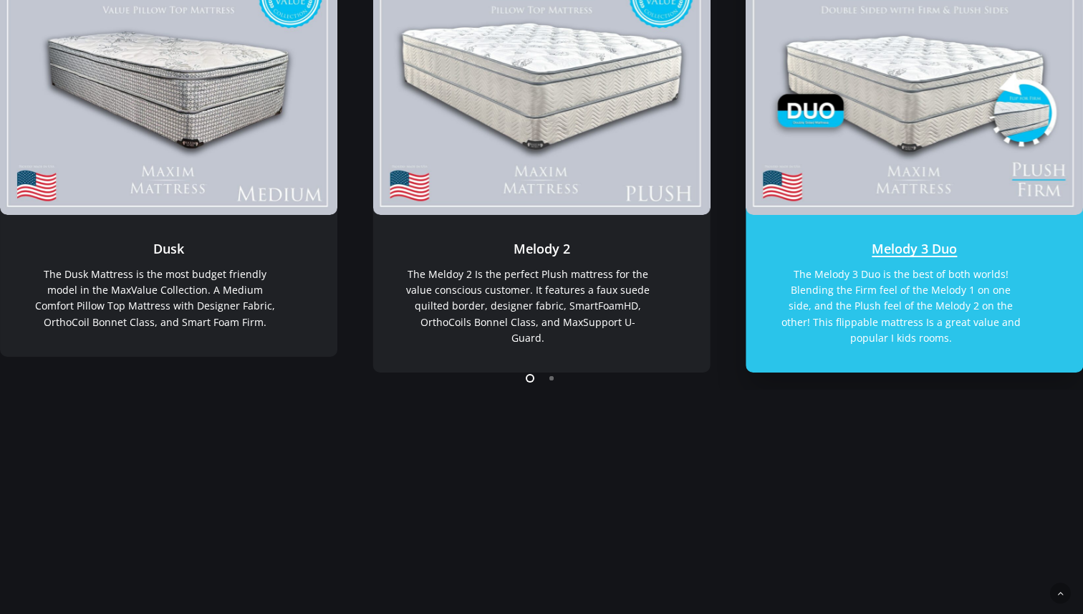
click at [803, 255] on link "Melody 3 Duo" at bounding box center [913, 294] width 337 height 158
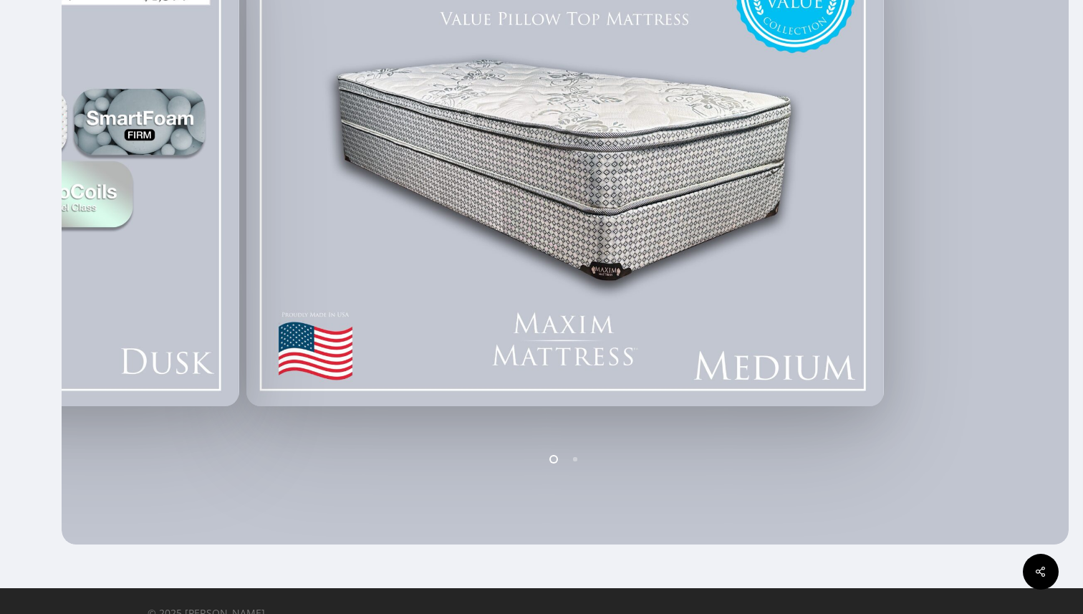
scroll to position [459, 0]
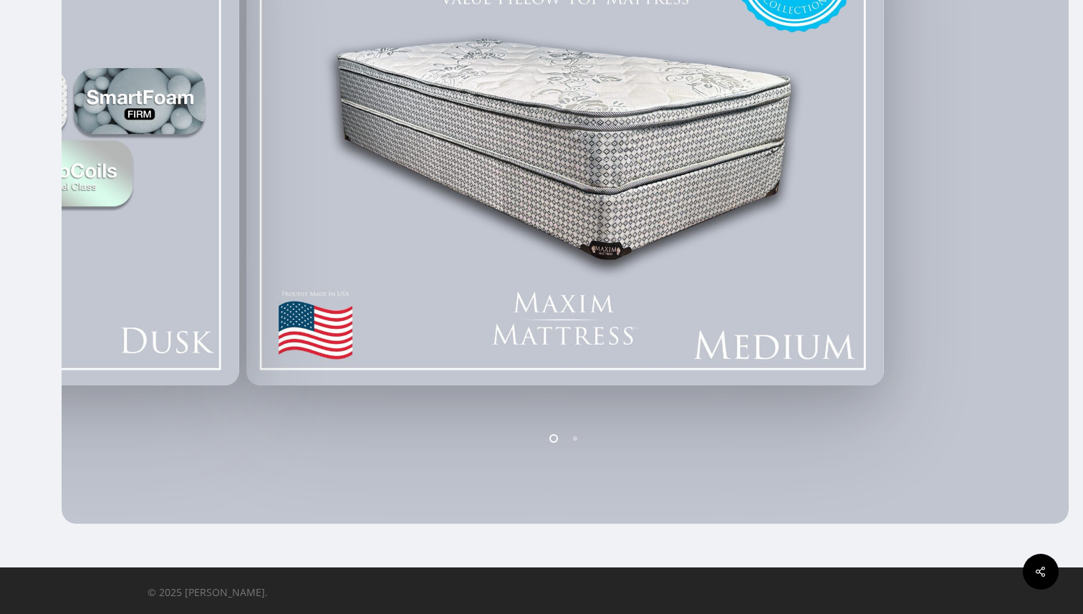
click at [574, 437] on li "Page dot 2" at bounding box center [575, 437] width 21 height 21
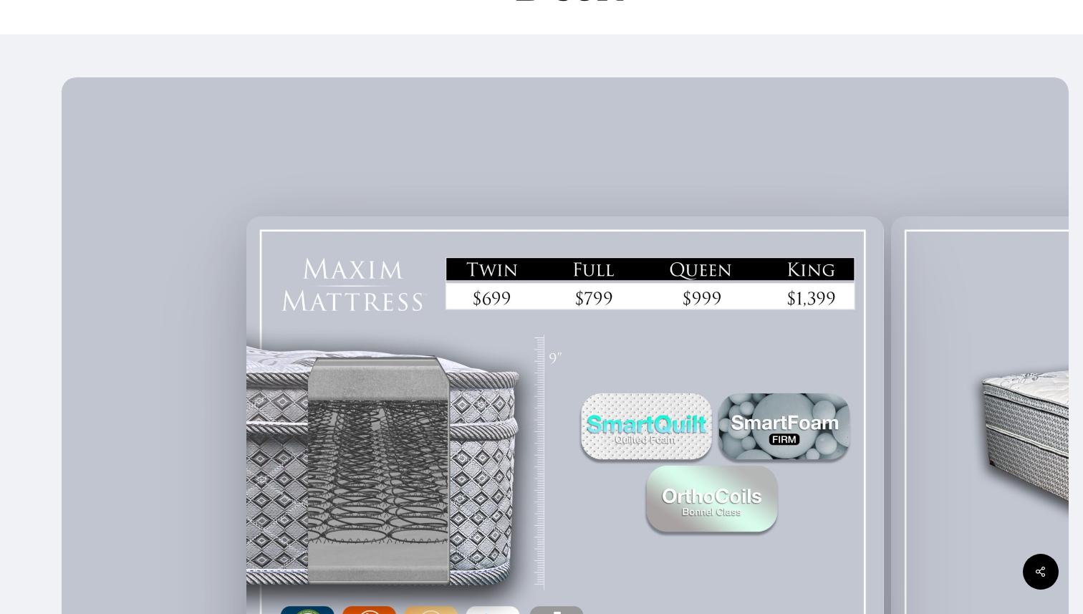
scroll to position [140, 0]
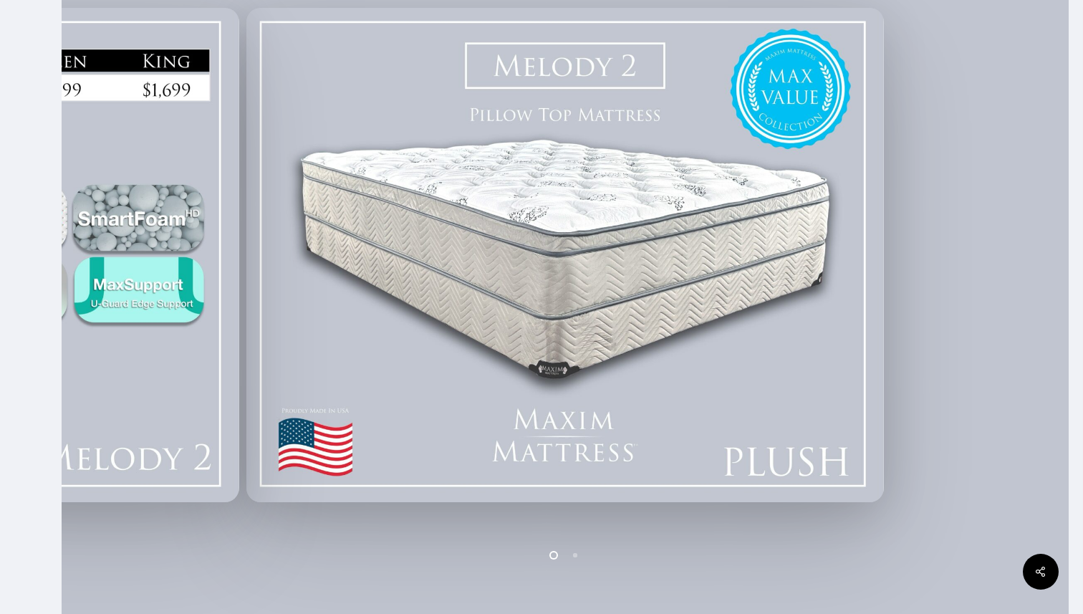
scroll to position [459, 0]
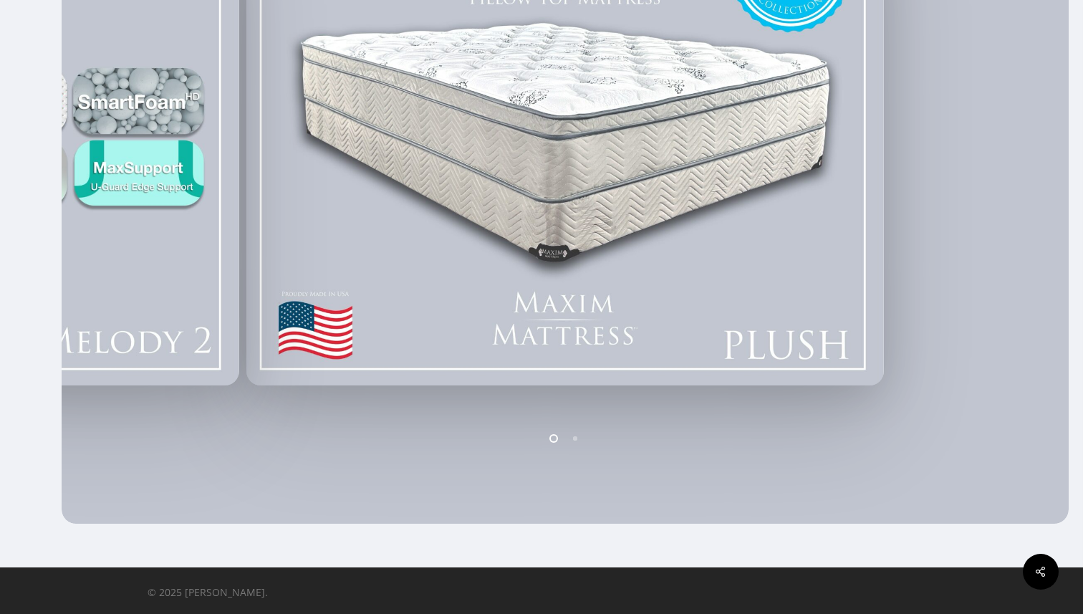
click at [577, 439] on li "Page dot 2" at bounding box center [575, 437] width 21 height 21
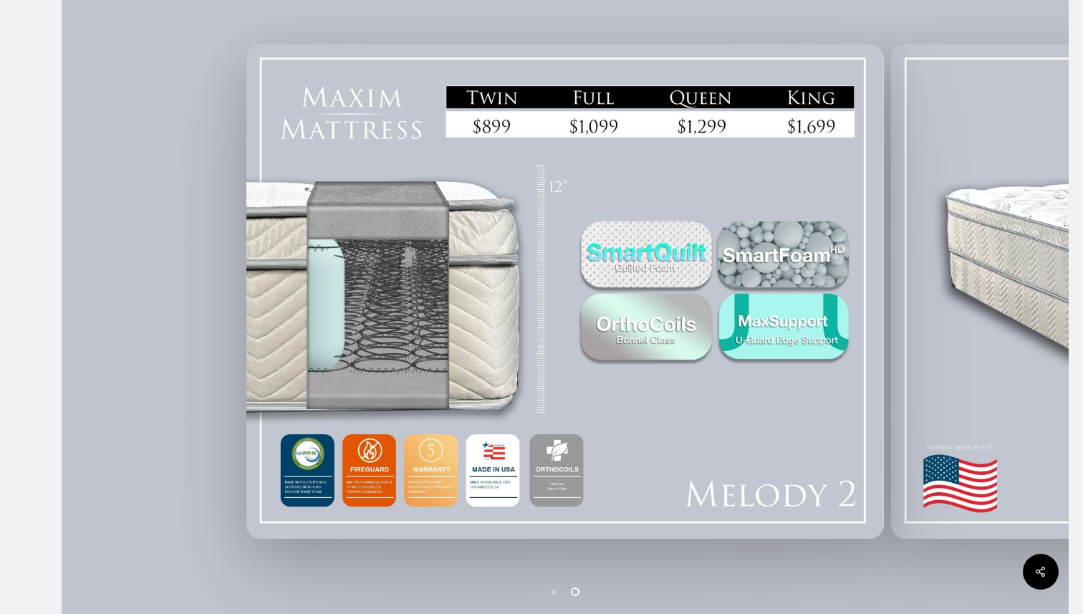
scroll to position [291, 0]
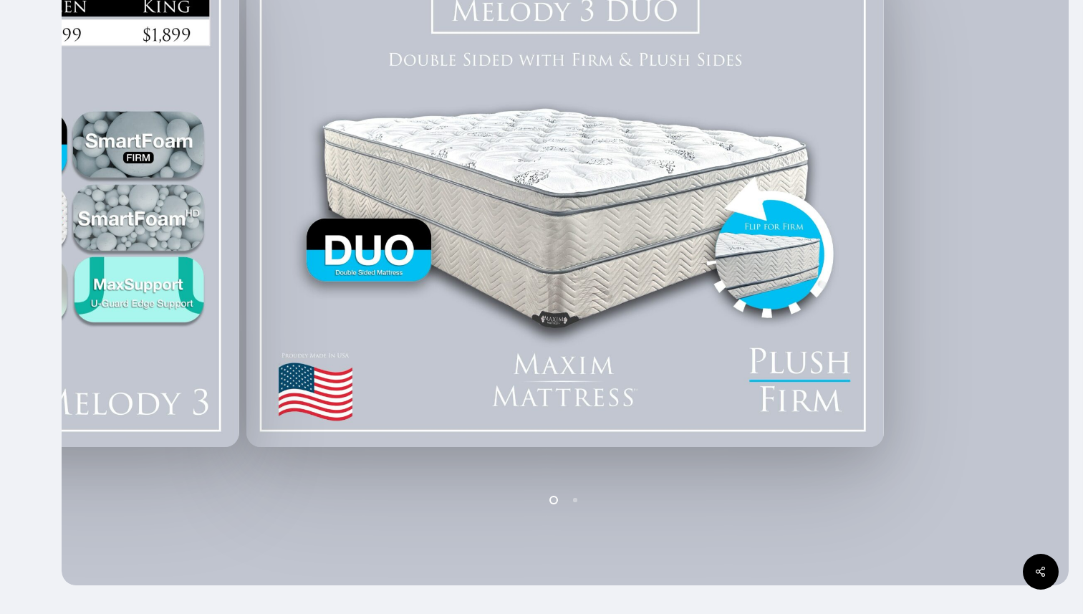
scroll to position [459, 0]
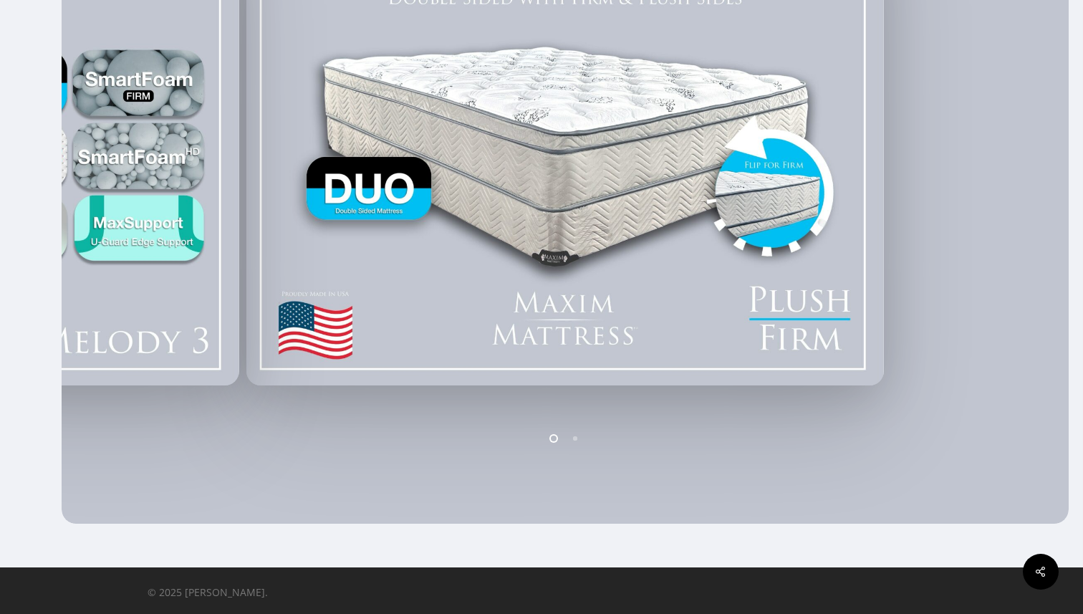
click at [567, 438] on li "Page dot 2" at bounding box center [575, 437] width 21 height 21
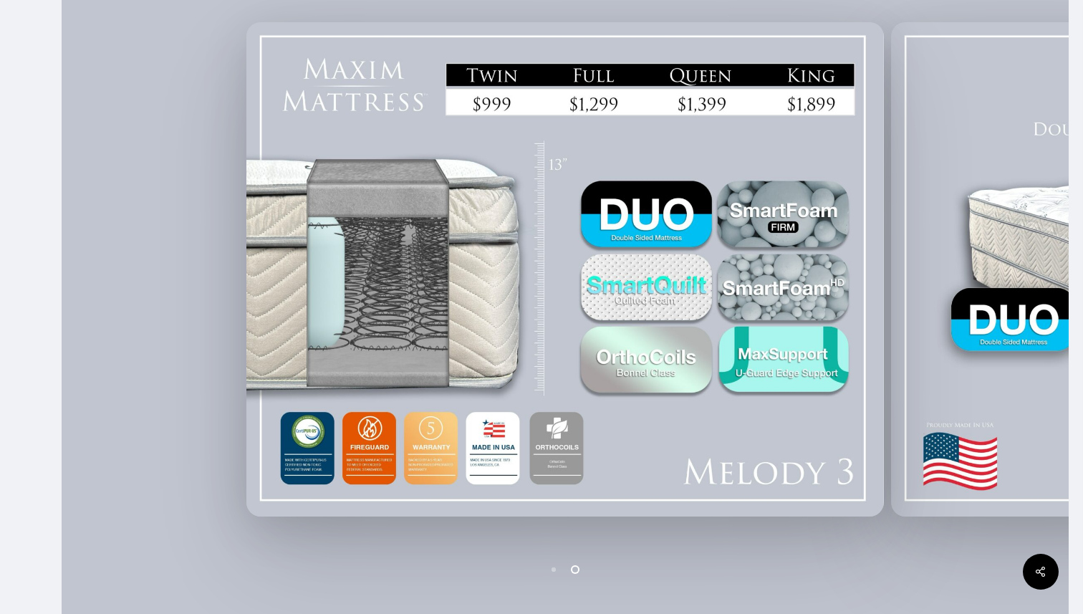
scroll to position [157, 0]
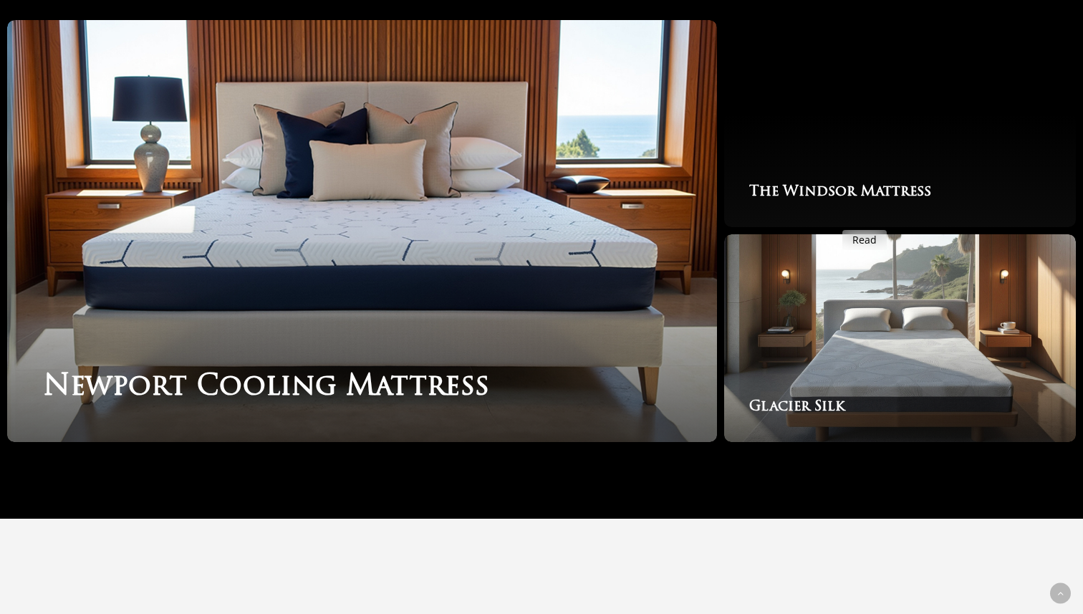
scroll to position [2388, 0]
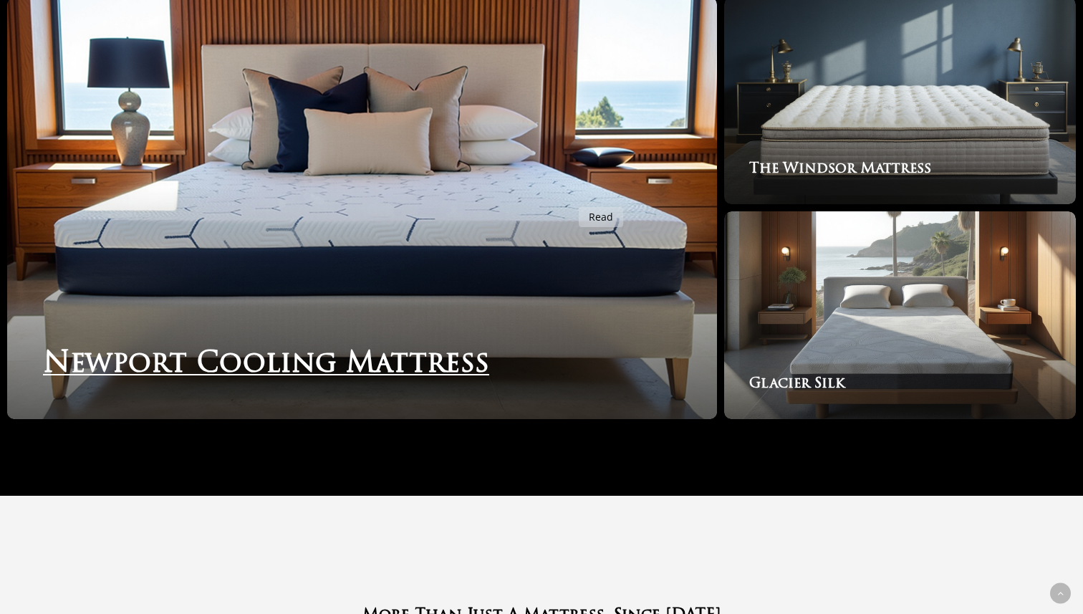
click at [570, 198] on link "Newport Cooling Mattress" at bounding box center [362, 208] width 710 height 423
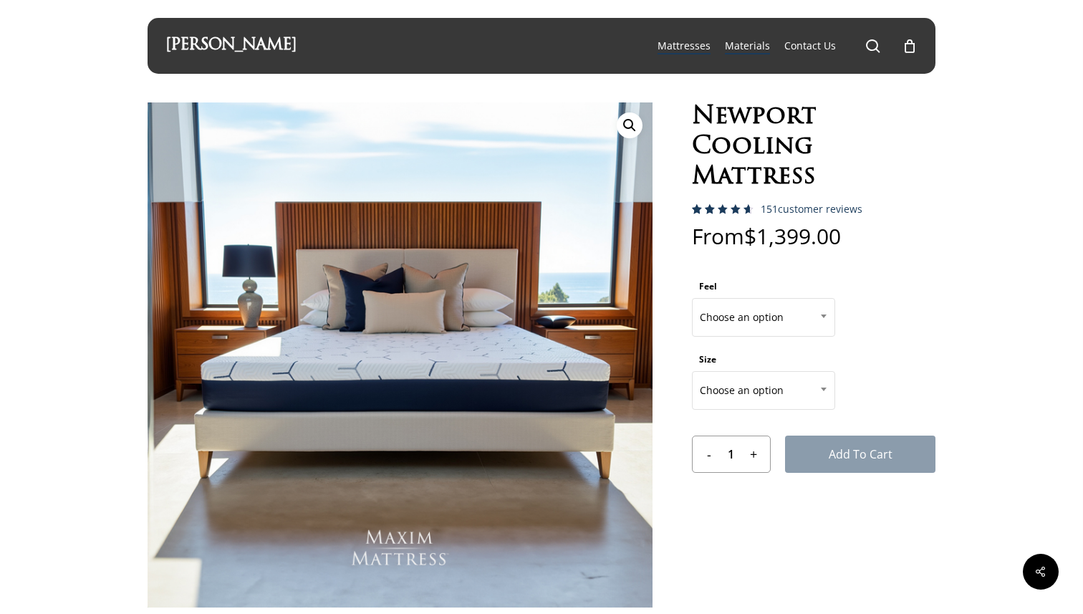
click at [739, 48] on span "Materials" at bounding box center [747, 46] width 45 height 14
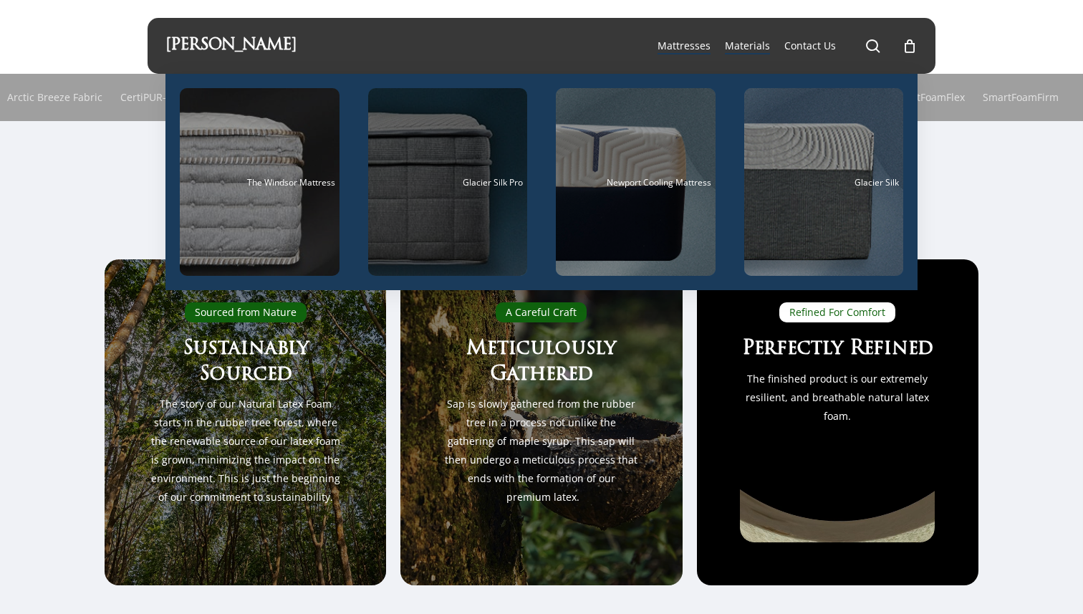
click at [434, 198] on div "Main Menu" at bounding box center [448, 182] width 160 height 188
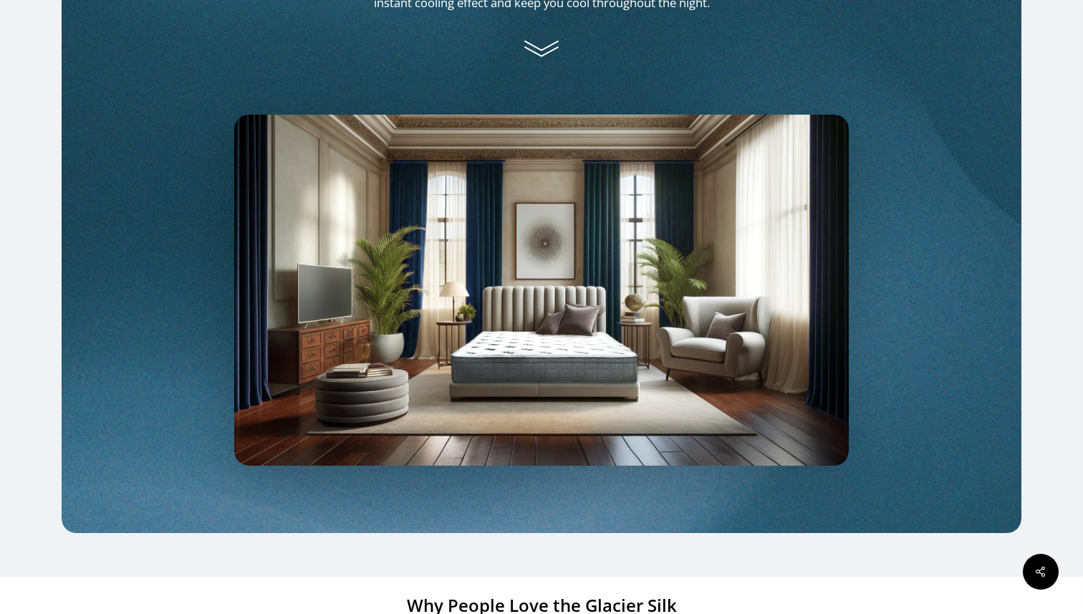
scroll to position [1031, 0]
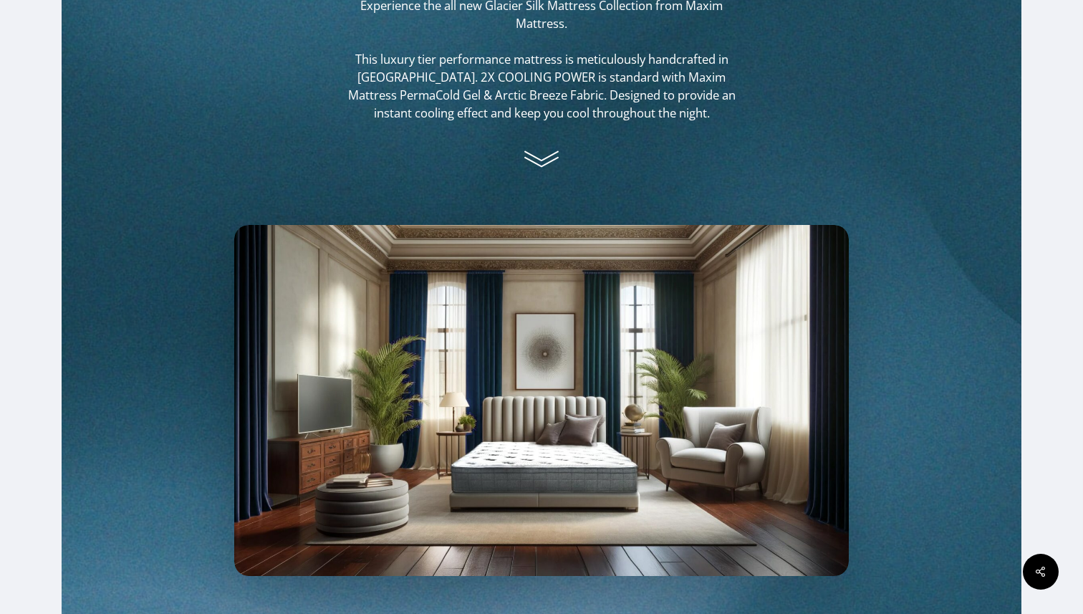
click at [535, 158] on icon at bounding box center [541, 159] width 36 height 36
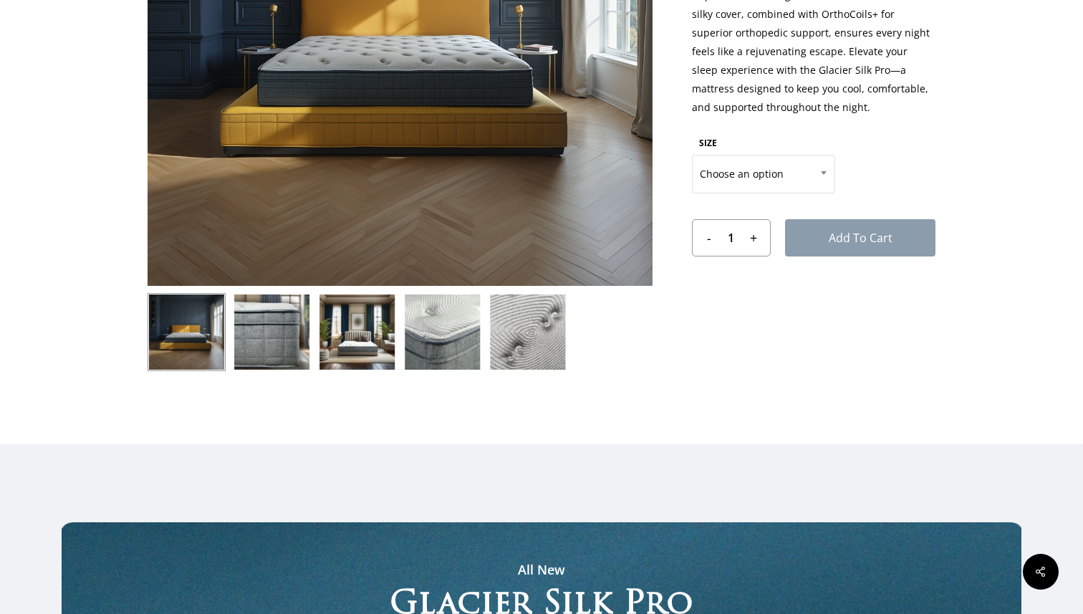
scroll to position [0, 0]
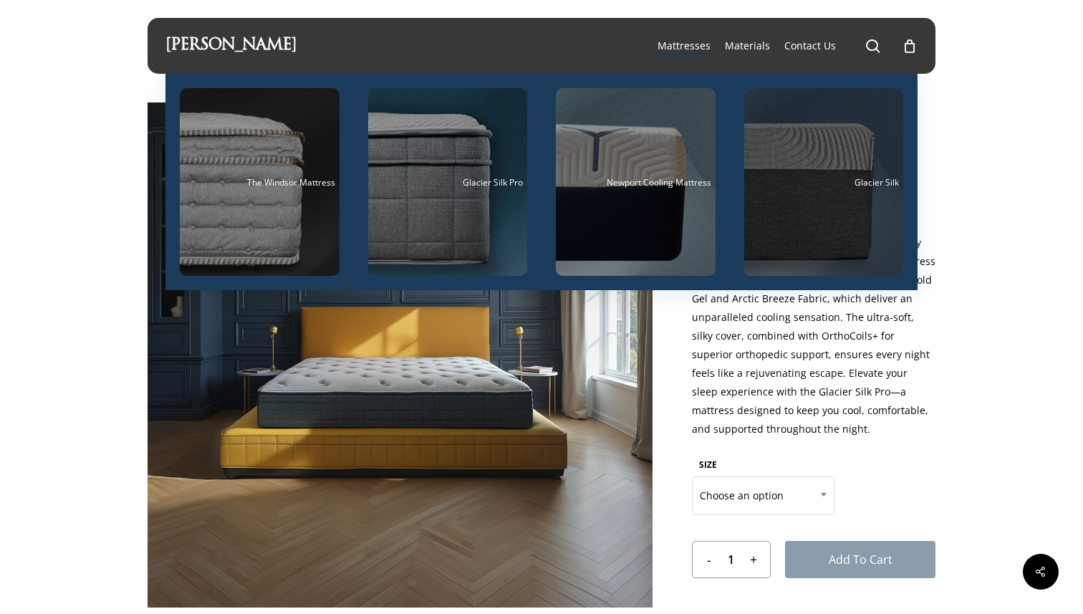
click at [807, 182] on div "Glacier Silk" at bounding box center [823, 182] width 151 height 9
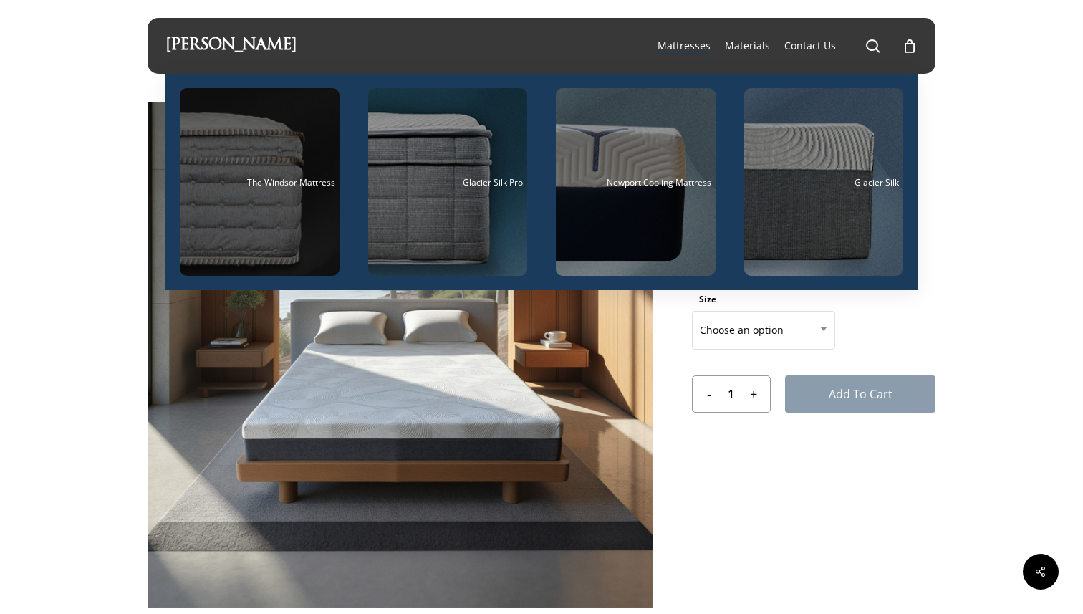
click at [316, 194] on div "Main Menu" at bounding box center [260, 182] width 160 height 188
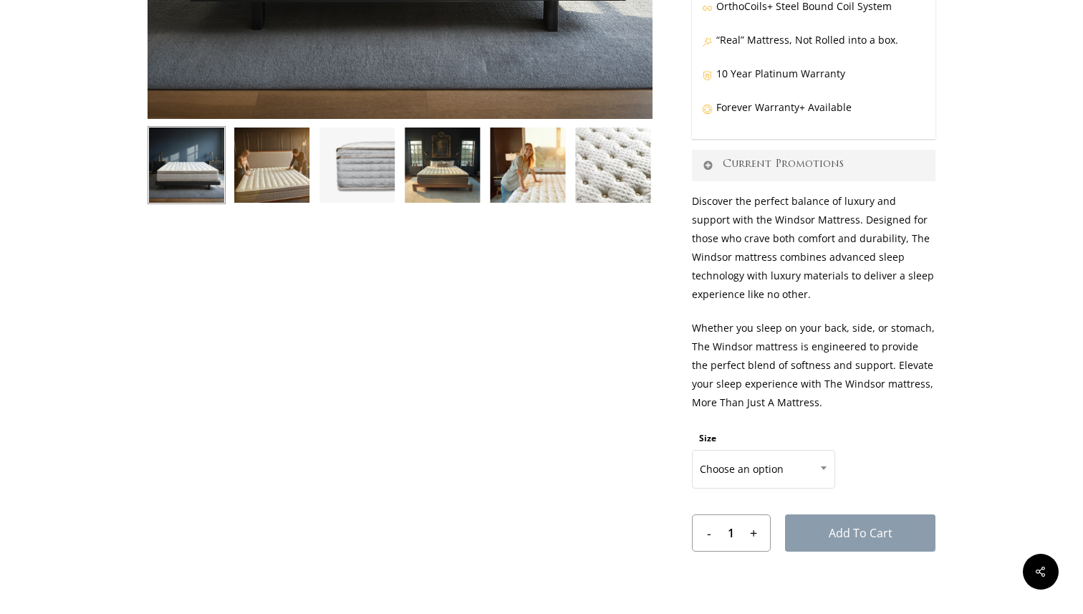
scroll to position [287, 0]
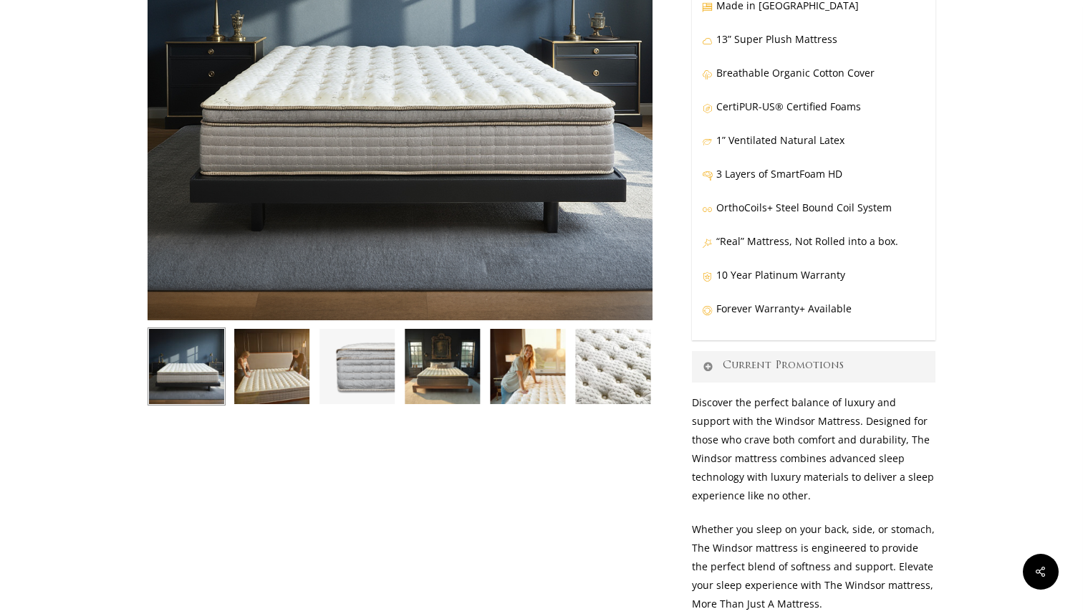
click at [793, 208] on p "OrthoCoils+ Steel Bound Coil System" at bounding box center [813, 215] width 223 height 34
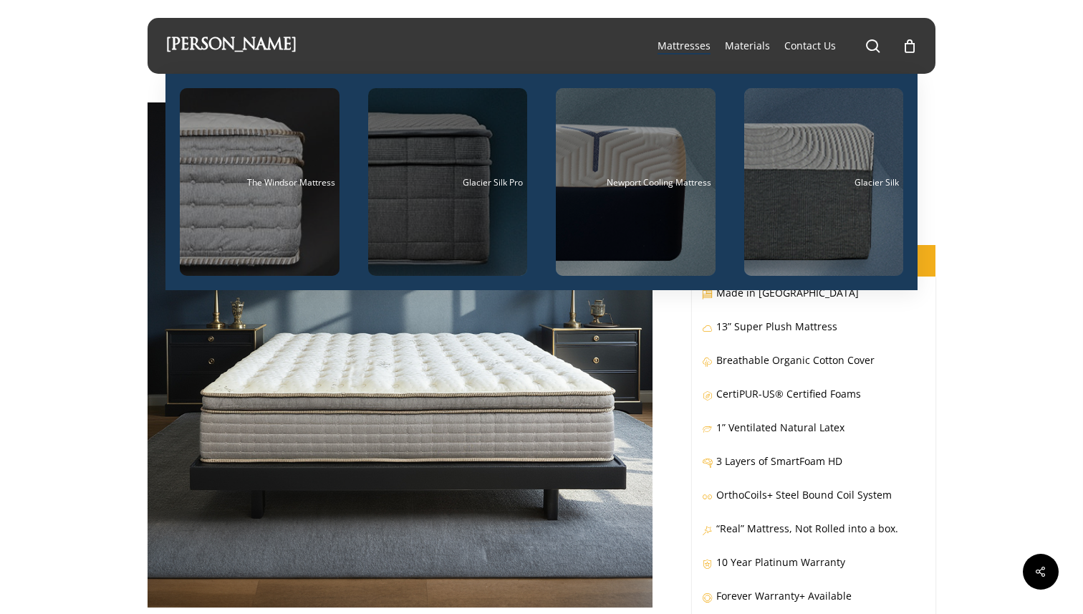
click at [452, 183] on div "Glacier Silk Pro" at bounding box center [447, 182] width 151 height 9
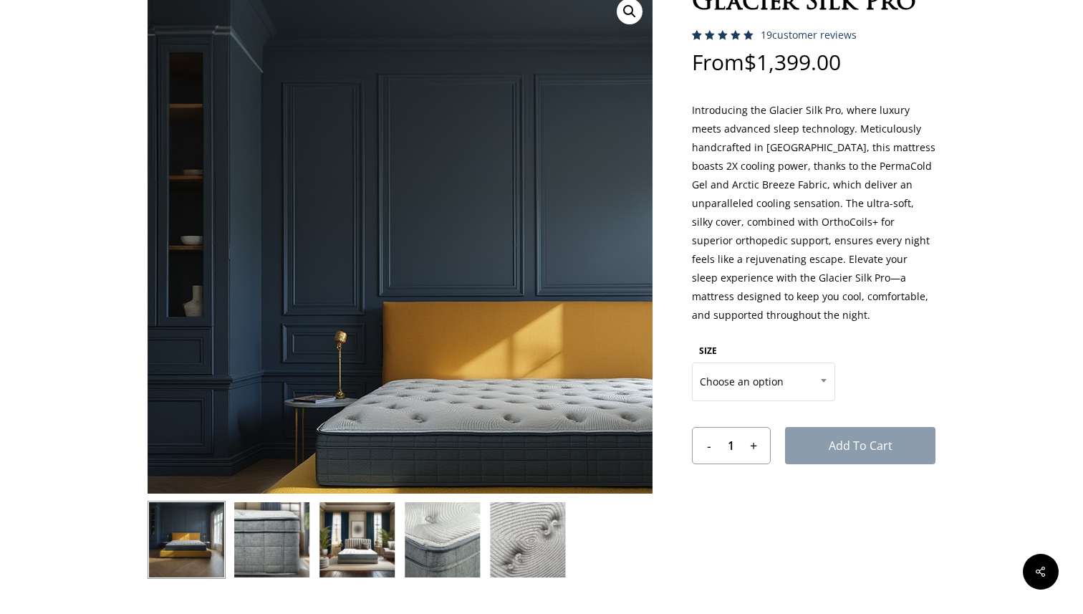
scroll to position [233, 0]
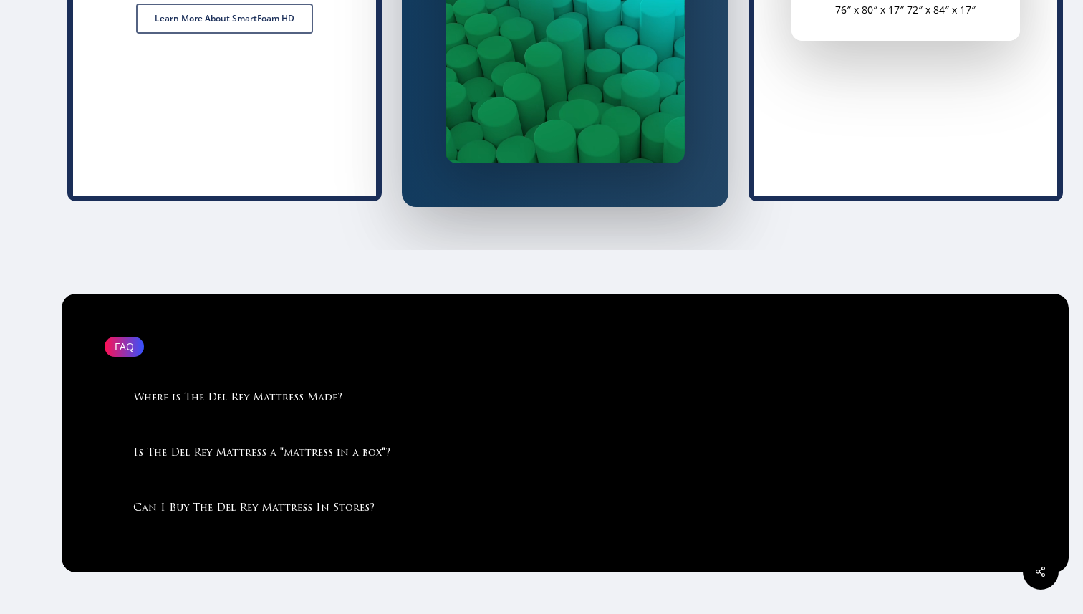
scroll to position [3118, 0]
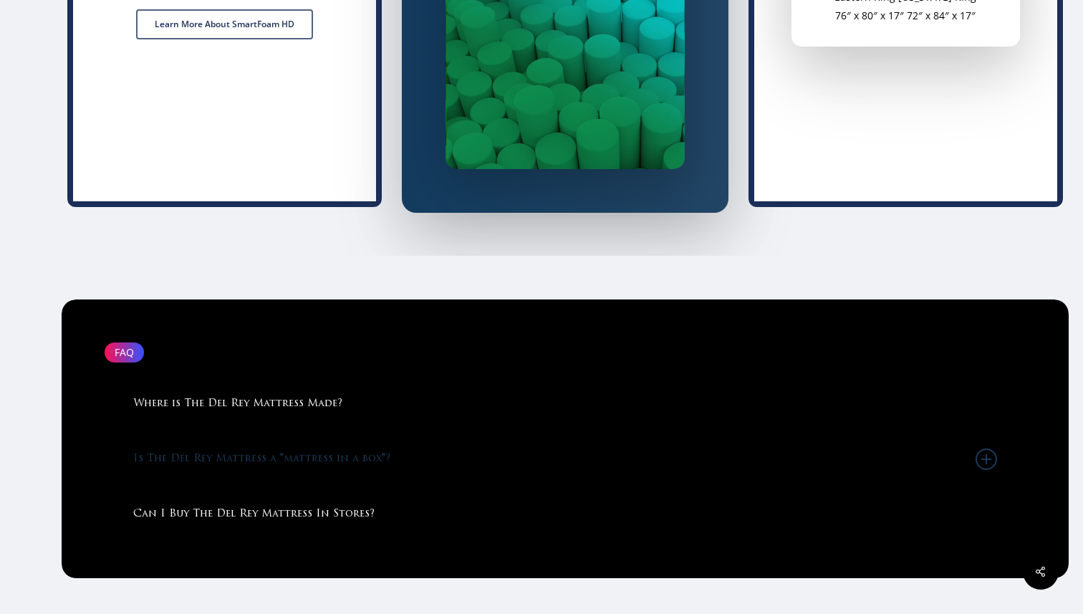
click at [228, 449] on link "Is The Del Rey Mattress a "mattress in a box"?" at bounding box center [564, 459] width 863 height 54
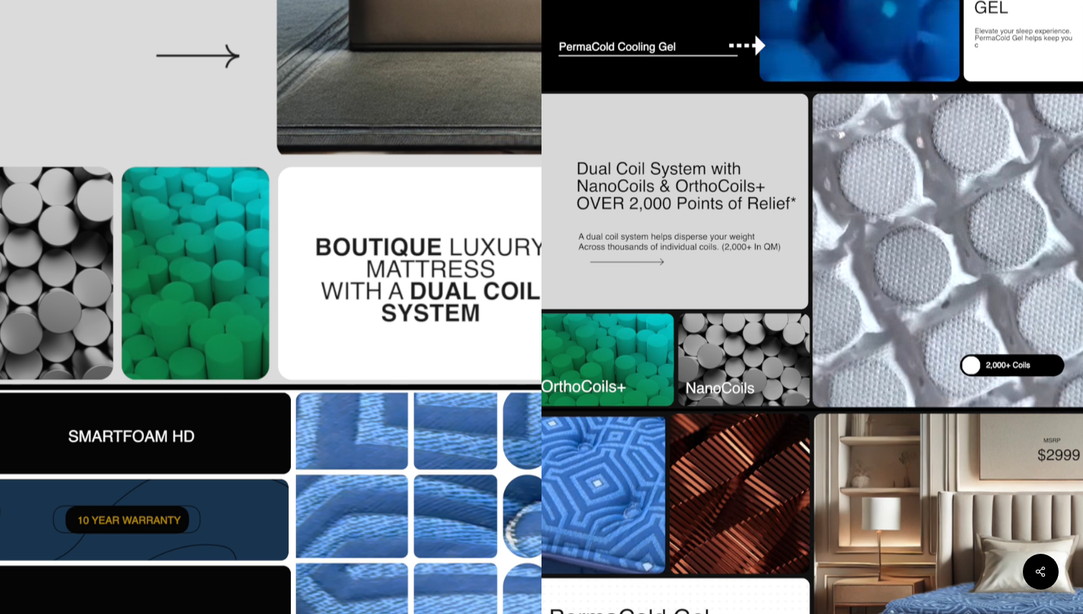
scroll to position [475, 0]
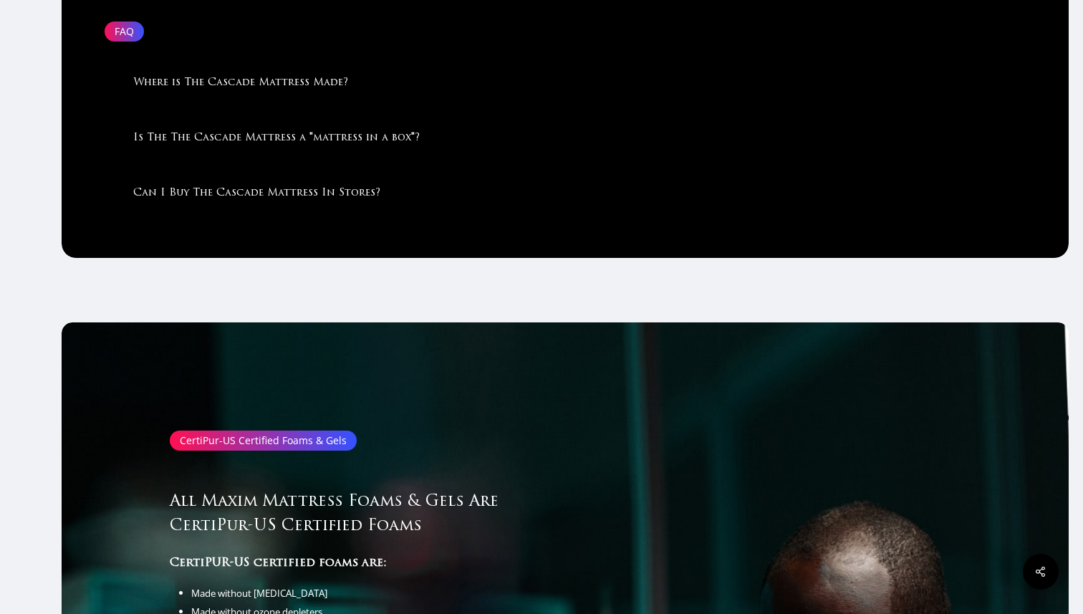
scroll to position [3989, 0]
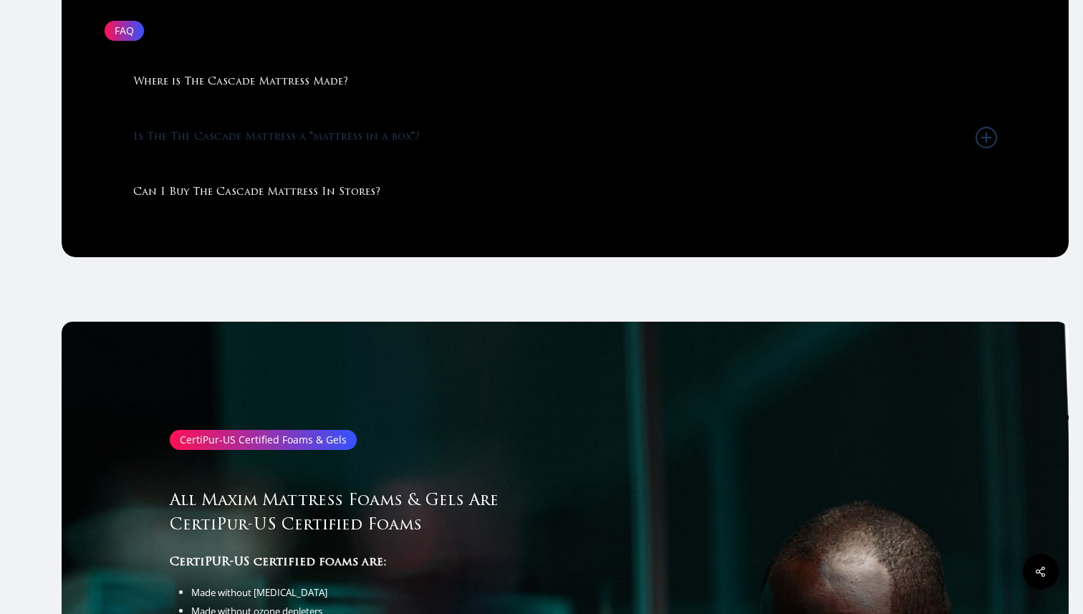
click at [295, 128] on link "Is The The Cascade Mattress a "mattress in a box"?" at bounding box center [564, 137] width 863 height 54
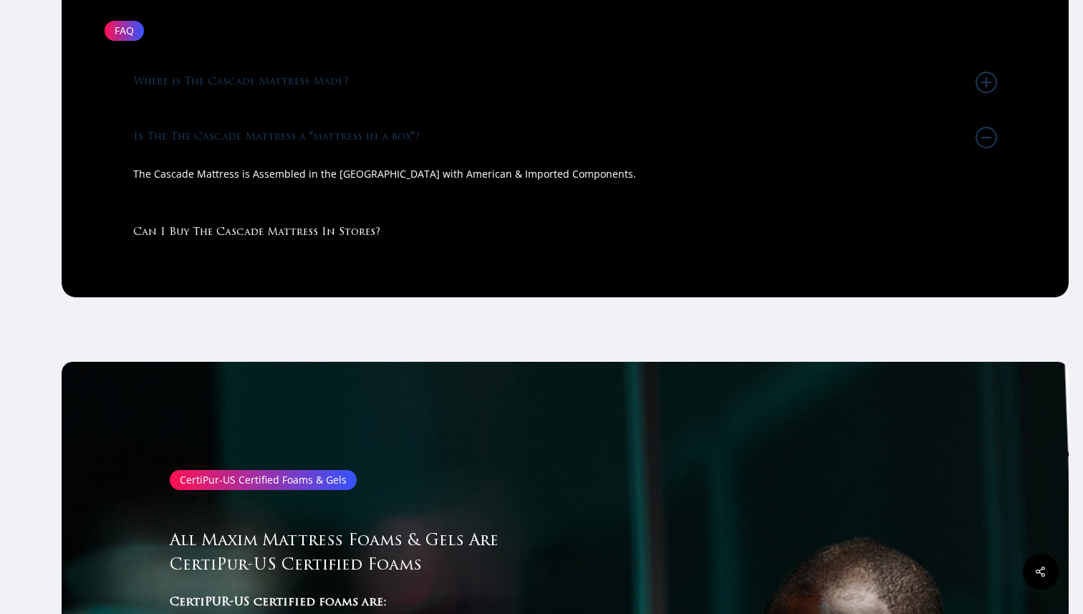
click at [291, 74] on link "Where is The Cascade Mattress Made?" at bounding box center [564, 82] width 863 height 54
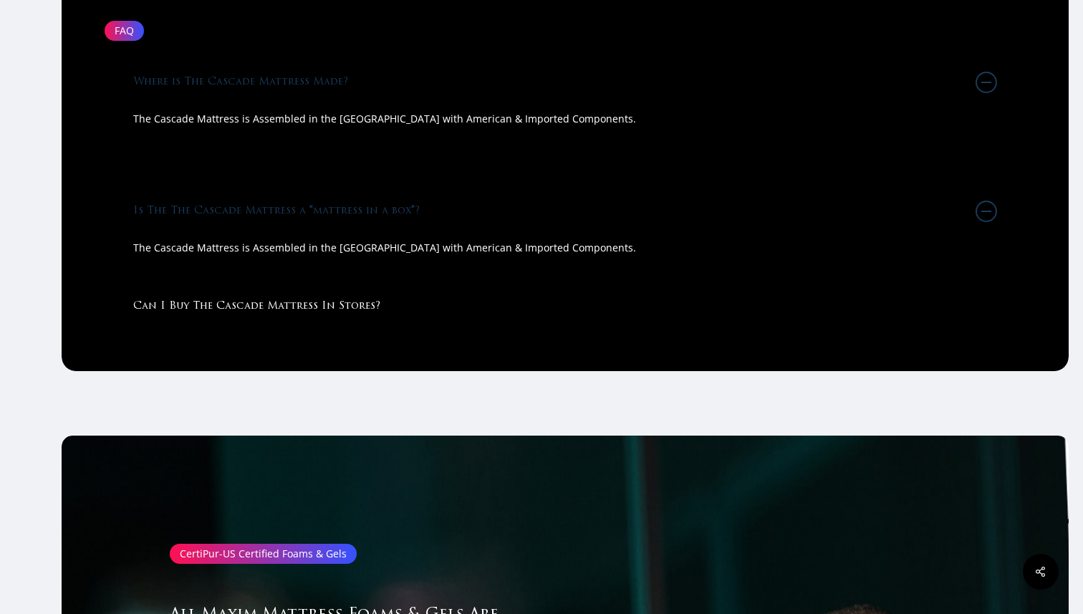
click at [291, 74] on link "Where is The Cascade Mattress Made?" at bounding box center [564, 82] width 863 height 54
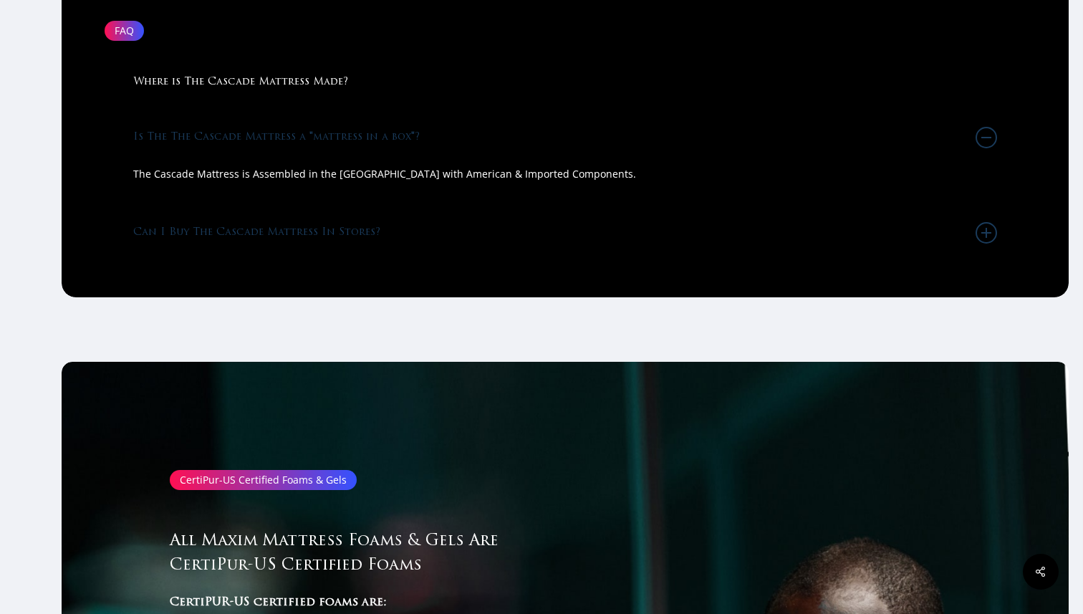
click at [291, 228] on link "Can I Buy The Cascade Mattress In Stores?" at bounding box center [564, 233] width 863 height 54
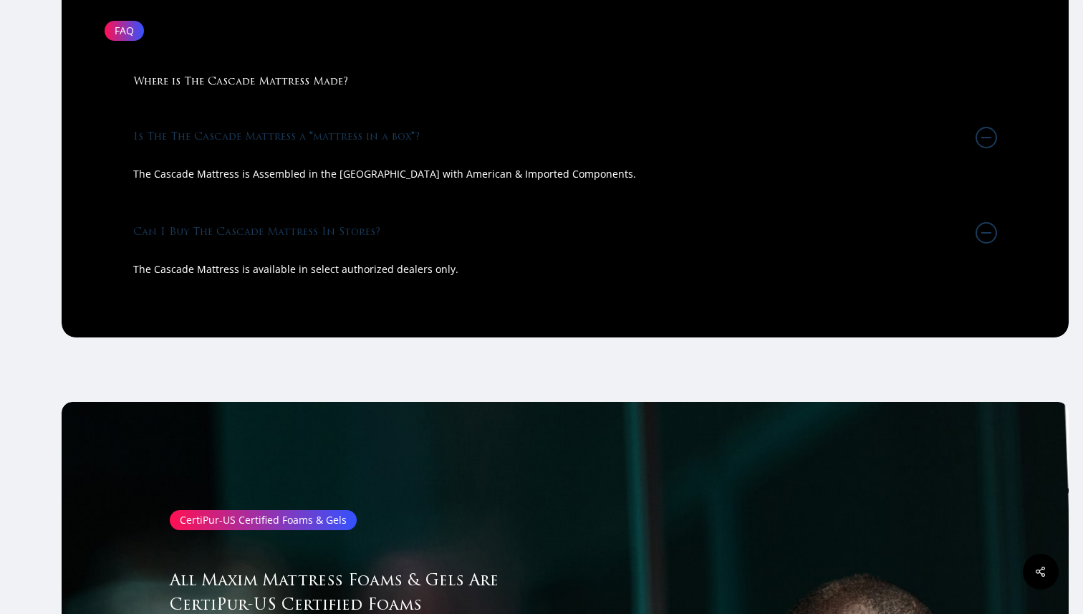
click at [291, 223] on link "Can I Buy The Cascade Mattress In Stores?" at bounding box center [564, 233] width 863 height 54
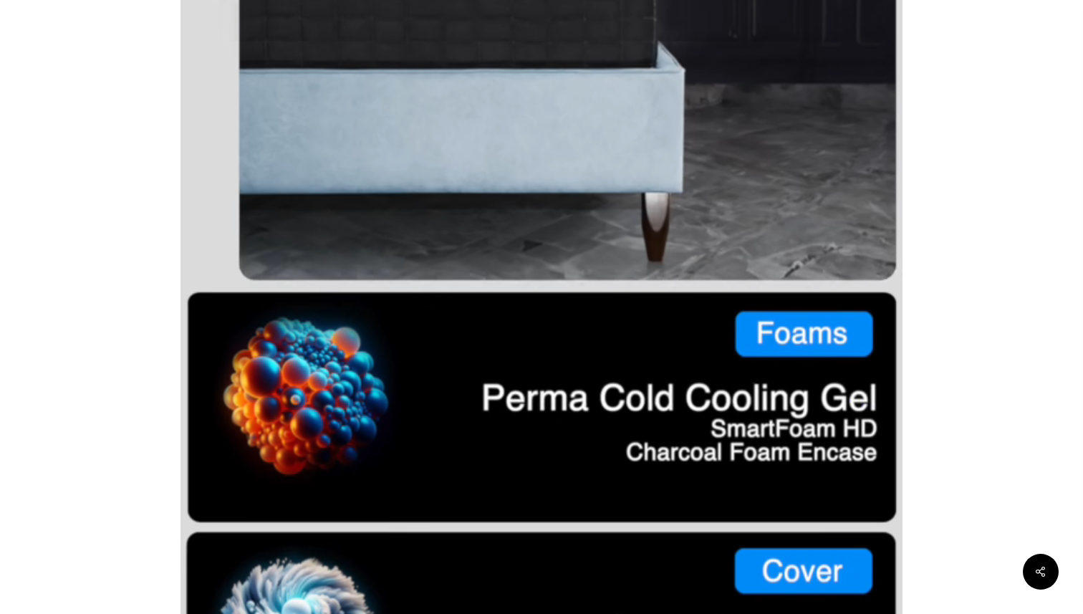
scroll to position [489, 0]
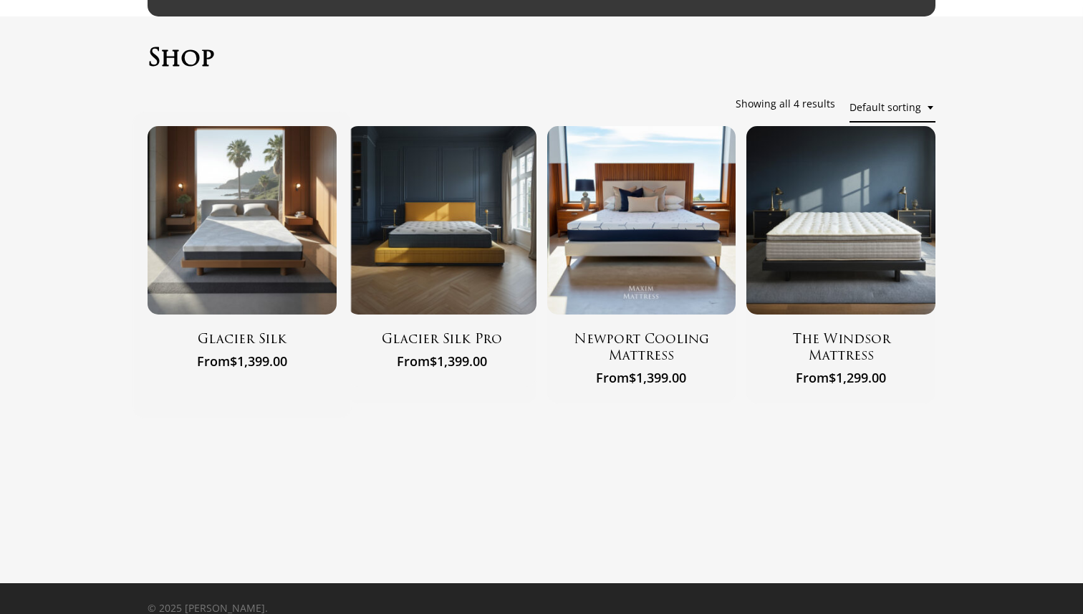
scroll to position [74, 0]
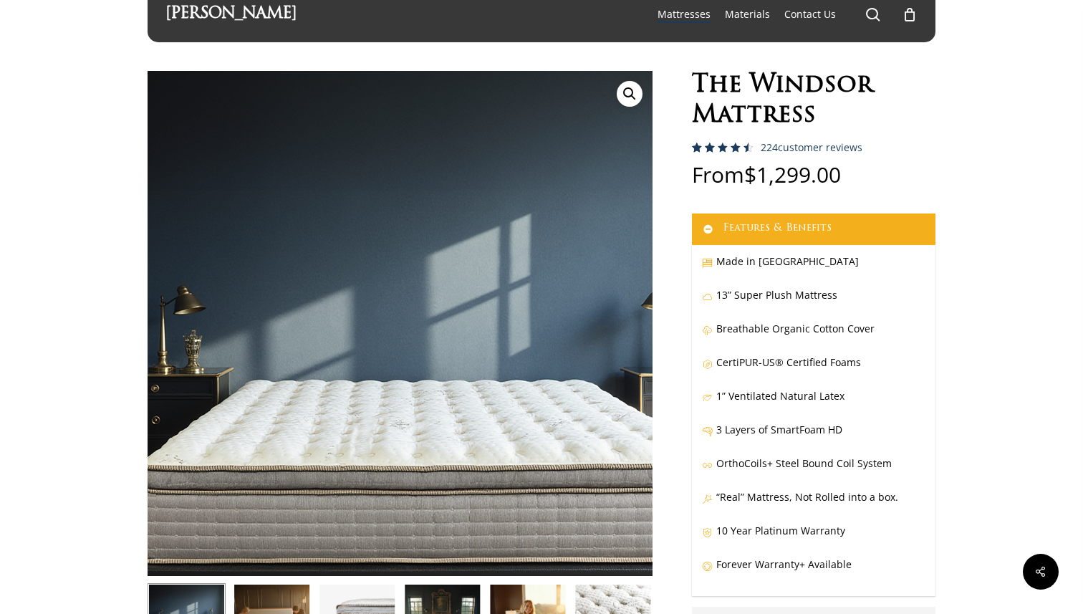
scroll to position [32, 0]
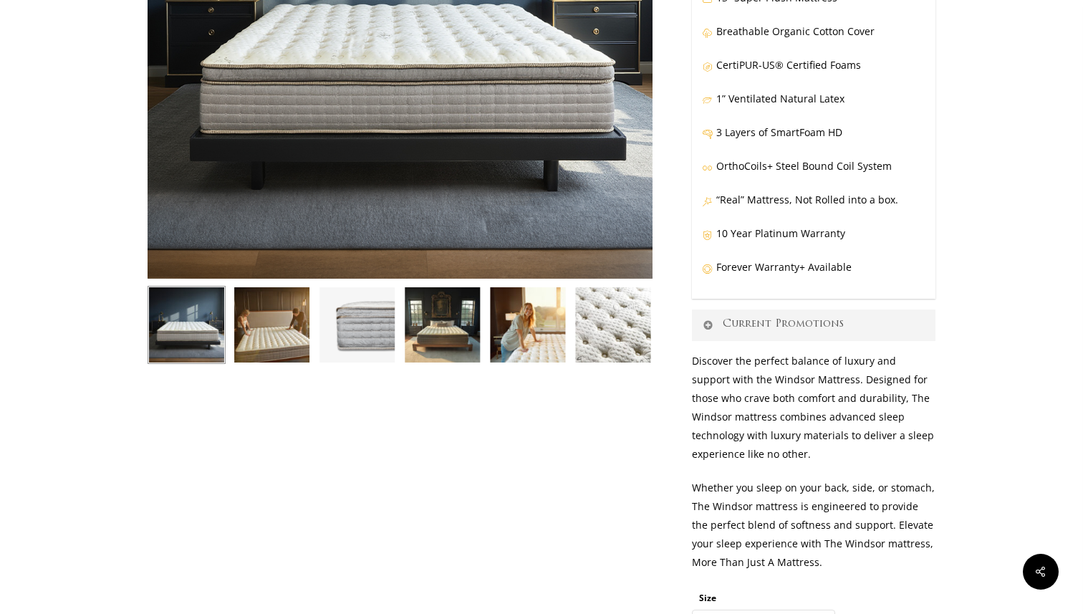
scroll to position [372, 0]
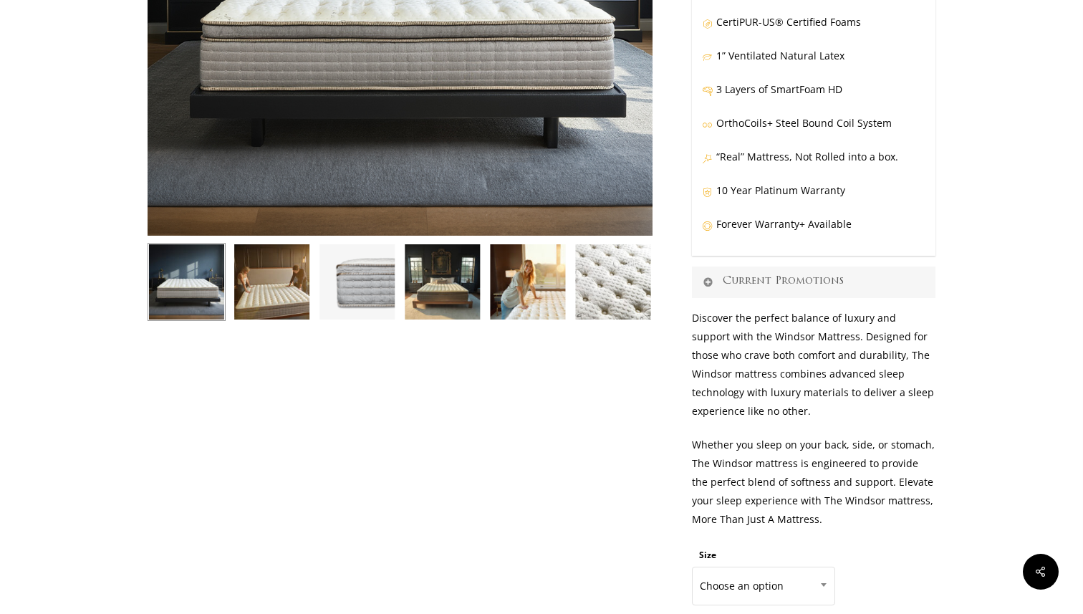
click at [708, 281] on icon at bounding box center [707, 281] width 13 height 11
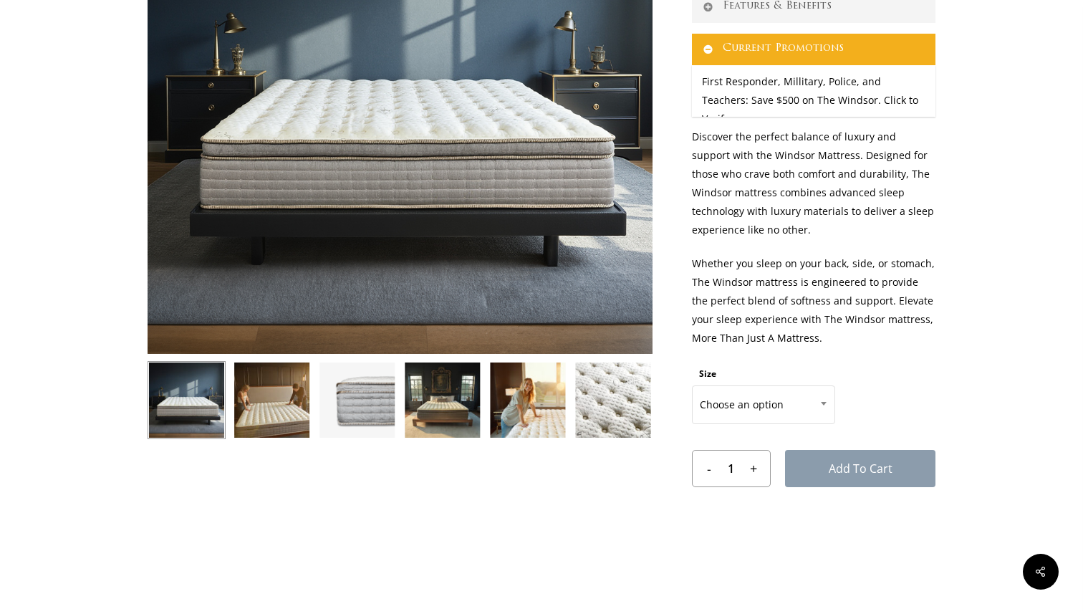
scroll to position [241, 0]
